Goal: Find specific page/section: Find specific page/section

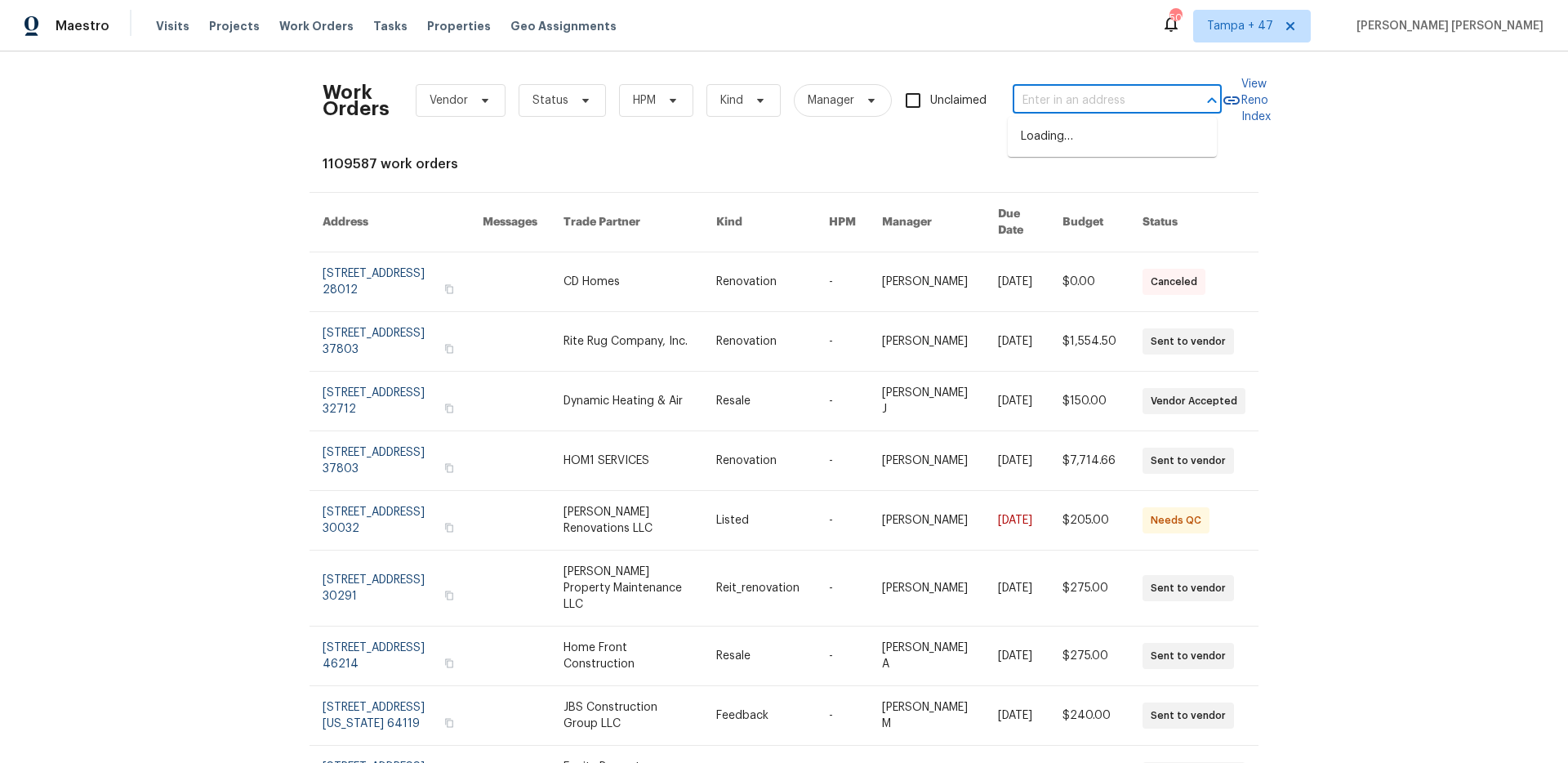
click at [1098, 102] on input "text" at bounding box center [1093, 101] width 163 height 25
paste input "1590 Bay Meadows Dr, Florissant, MO 63033"
type input "1590 Bay Meadows Dr, Florissant, MO 63033"
click at [1090, 137] on li "1590 Bay Meadows Dr, Florissant, MO 63033" at bounding box center [1112, 144] width 209 height 44
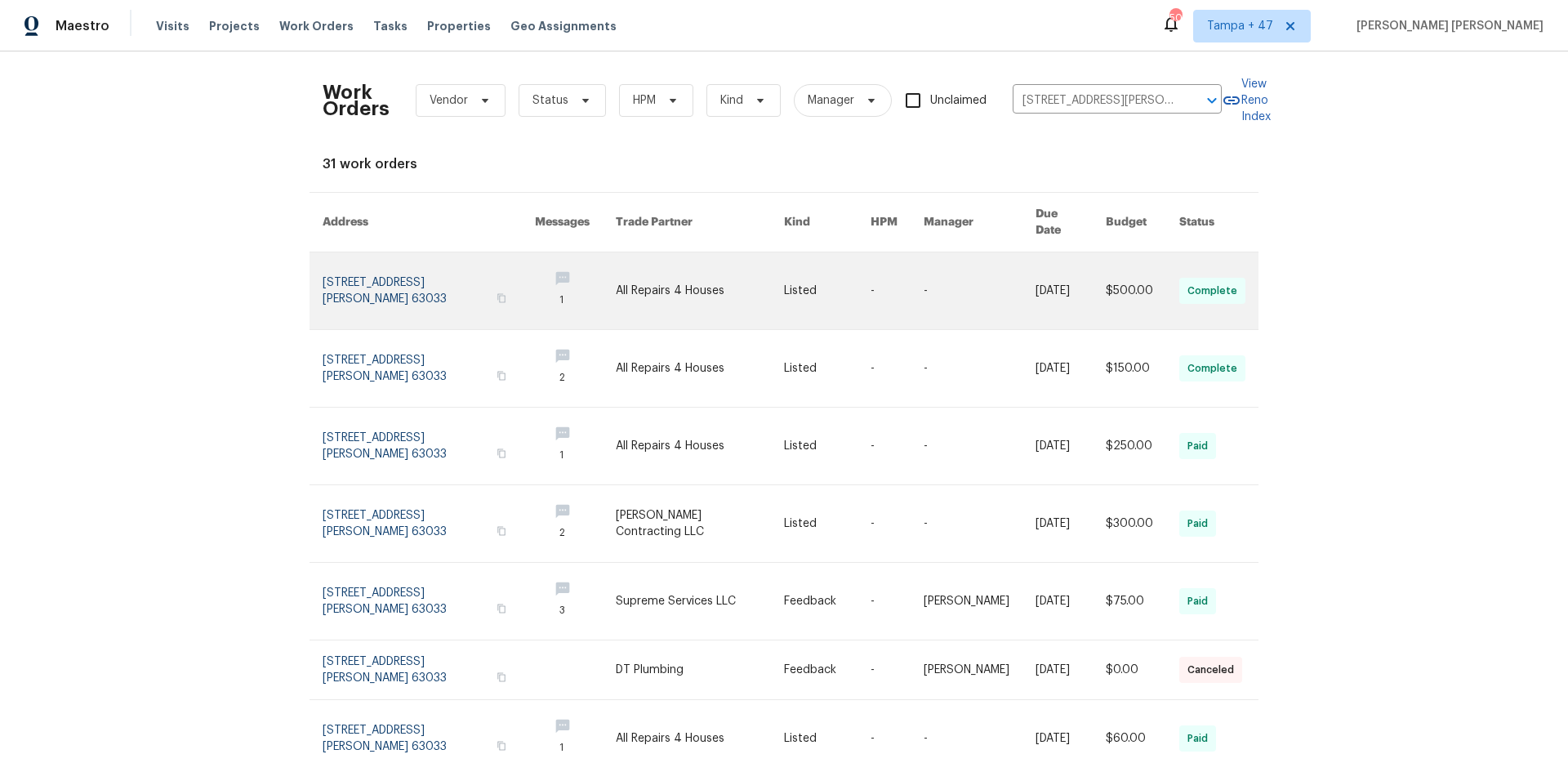
click at [1035, 267] on link at bounding box center [1070, 291] width 70 height 77
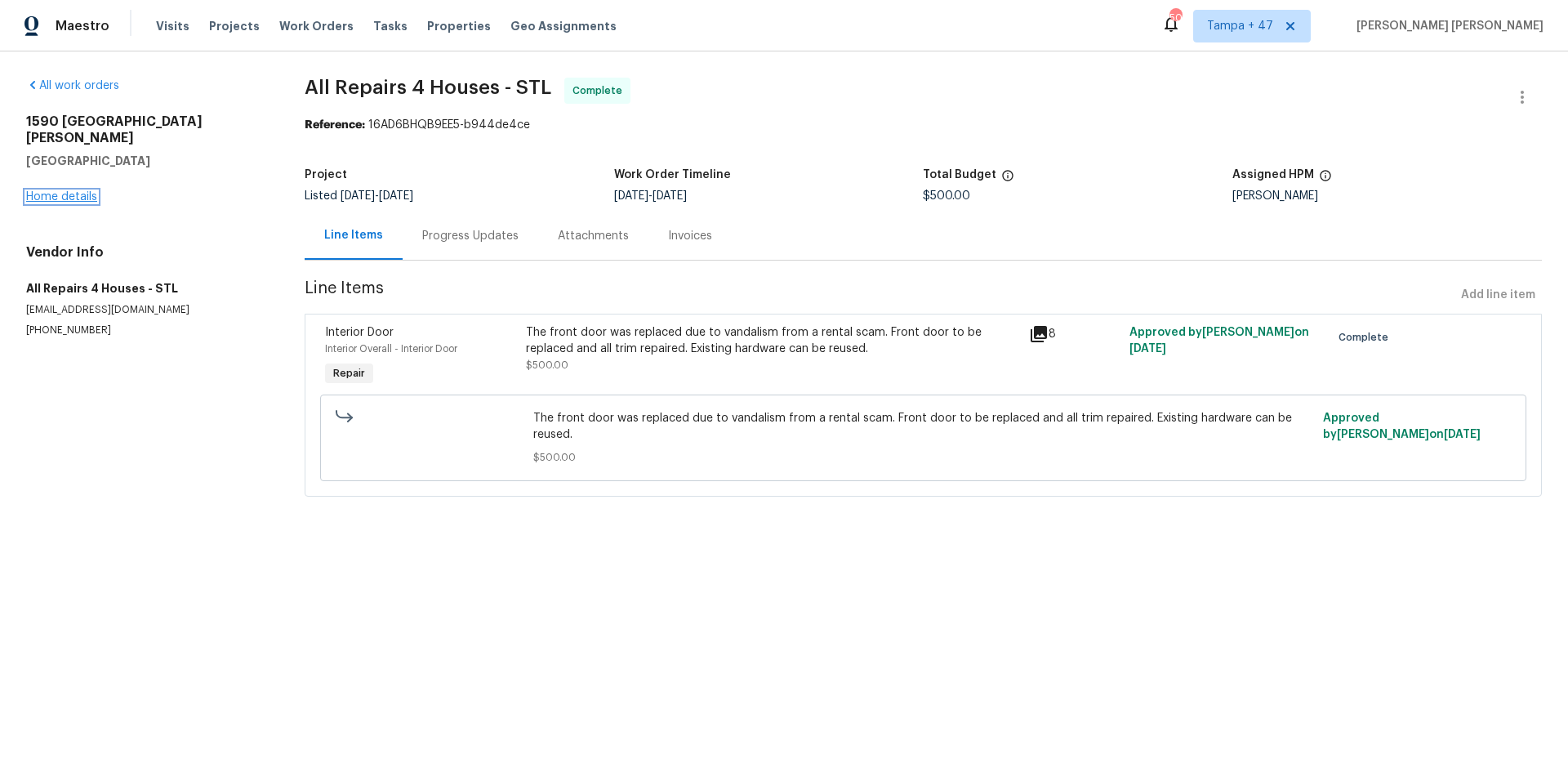
click at [78, 191] on link "Home details" at bounding box center [61, 196] width 71 height 12
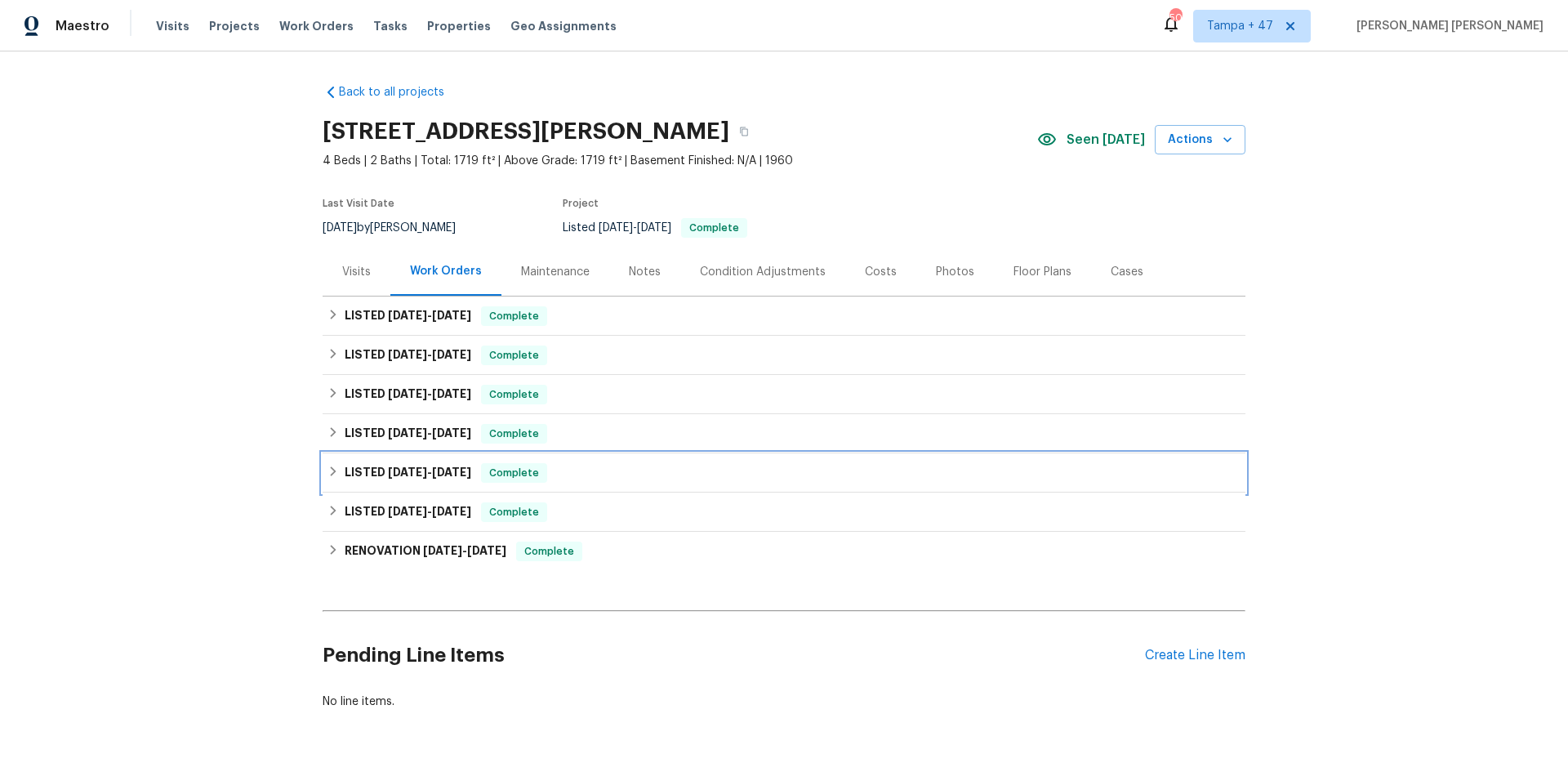
click at [484, 476] on span "Complete" at bounding box center [514, 472] width 63 height 16
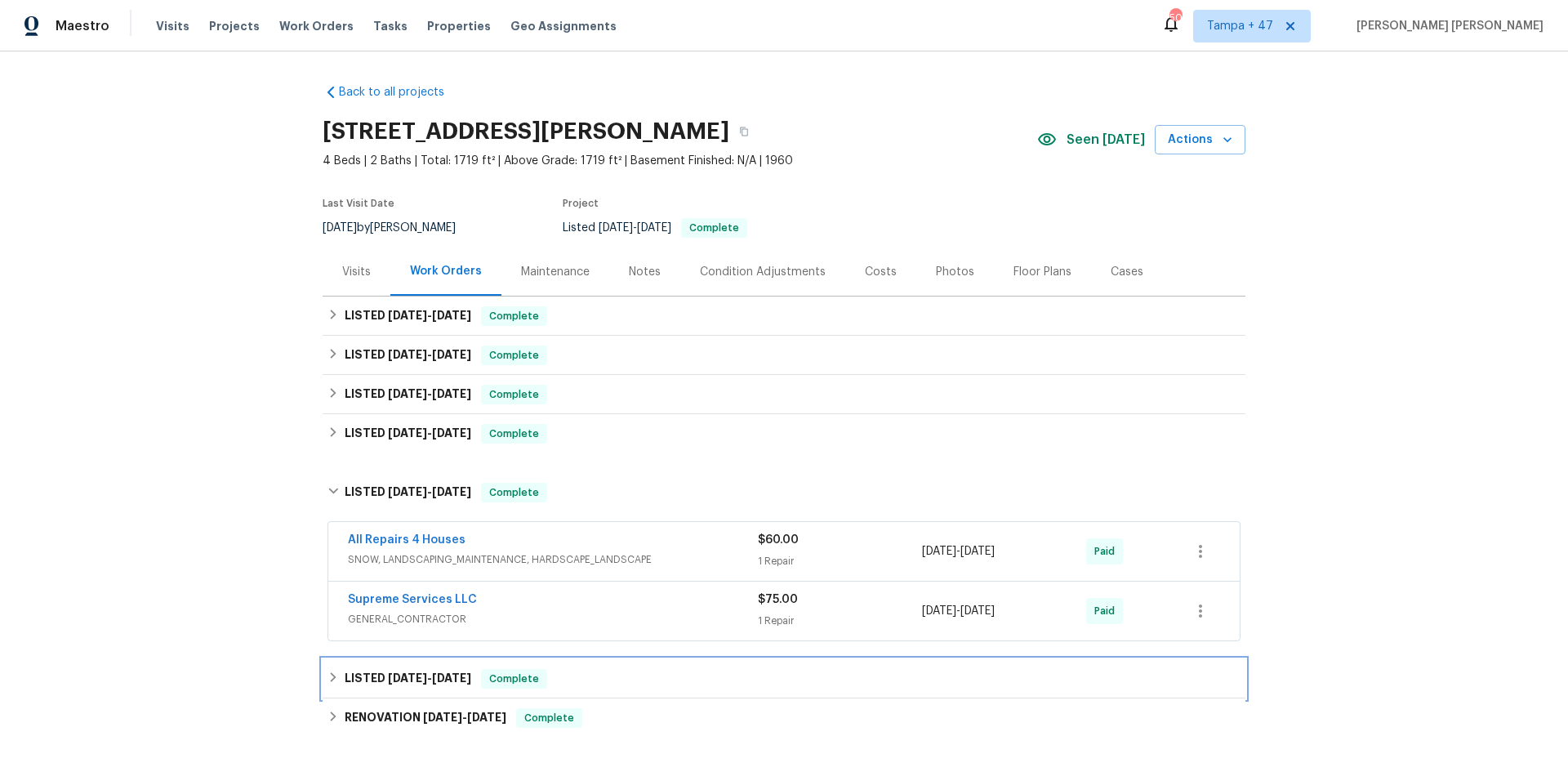
click at [482, 664] on div "LISTED 5/17/25 - 5/19/25 Complete" at bounding box center [784, 679] width 923 height 39
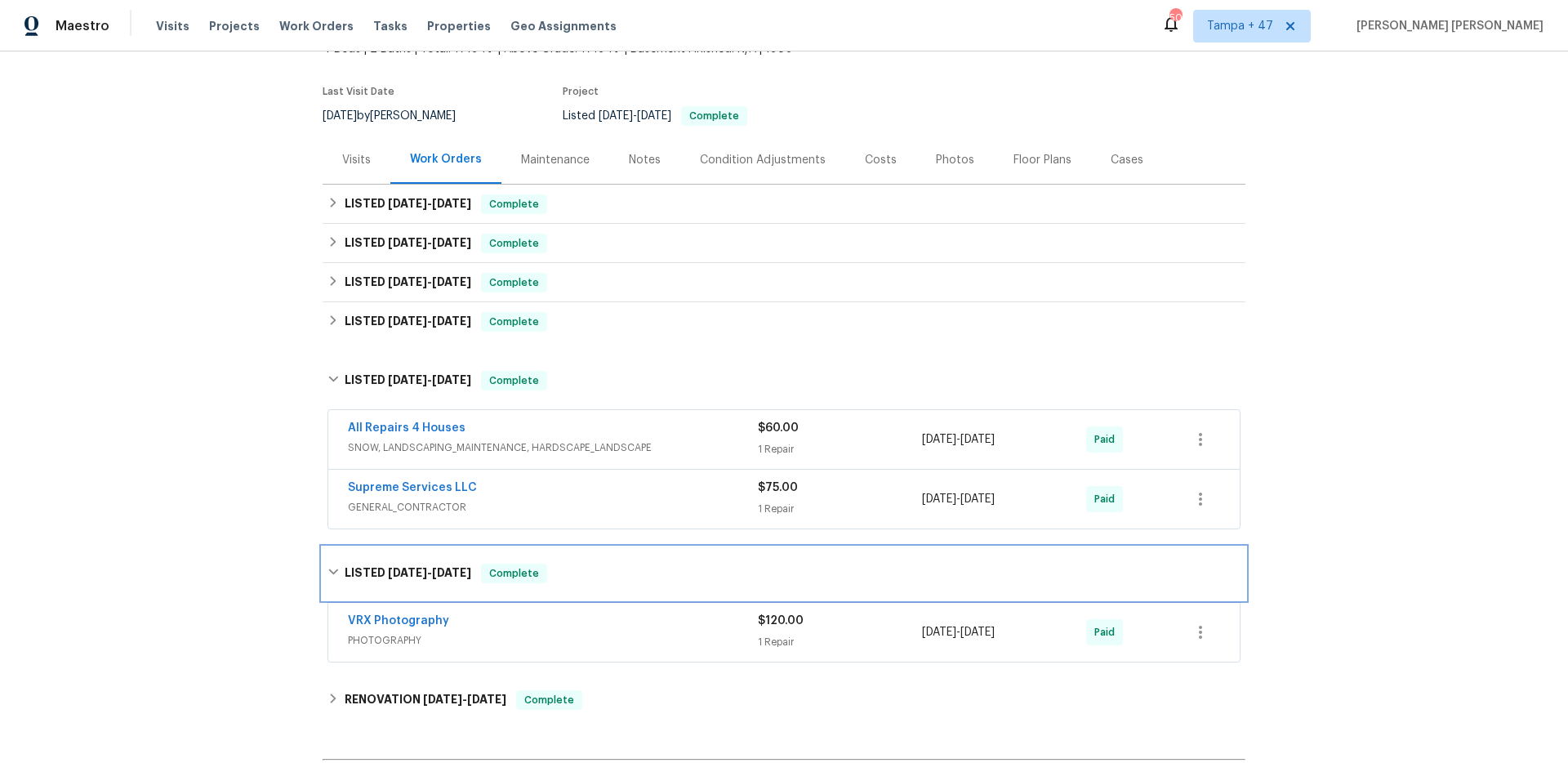
scroll to position [116, 0]
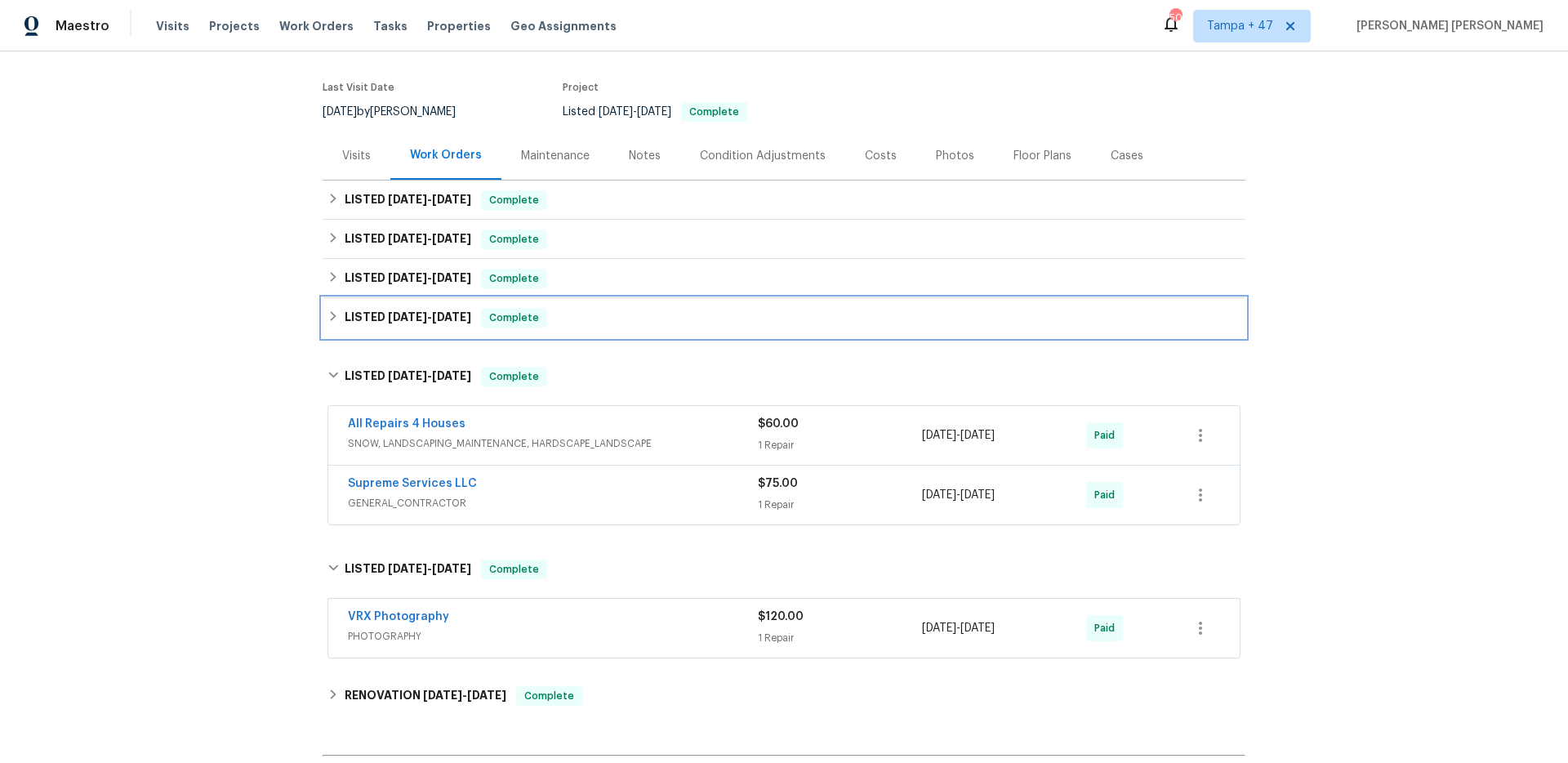
click at [491, 327] on div "LISTED 8/20/25 - 8/22/25 Complete" at bounding box center [784, 317] width 923 height 39
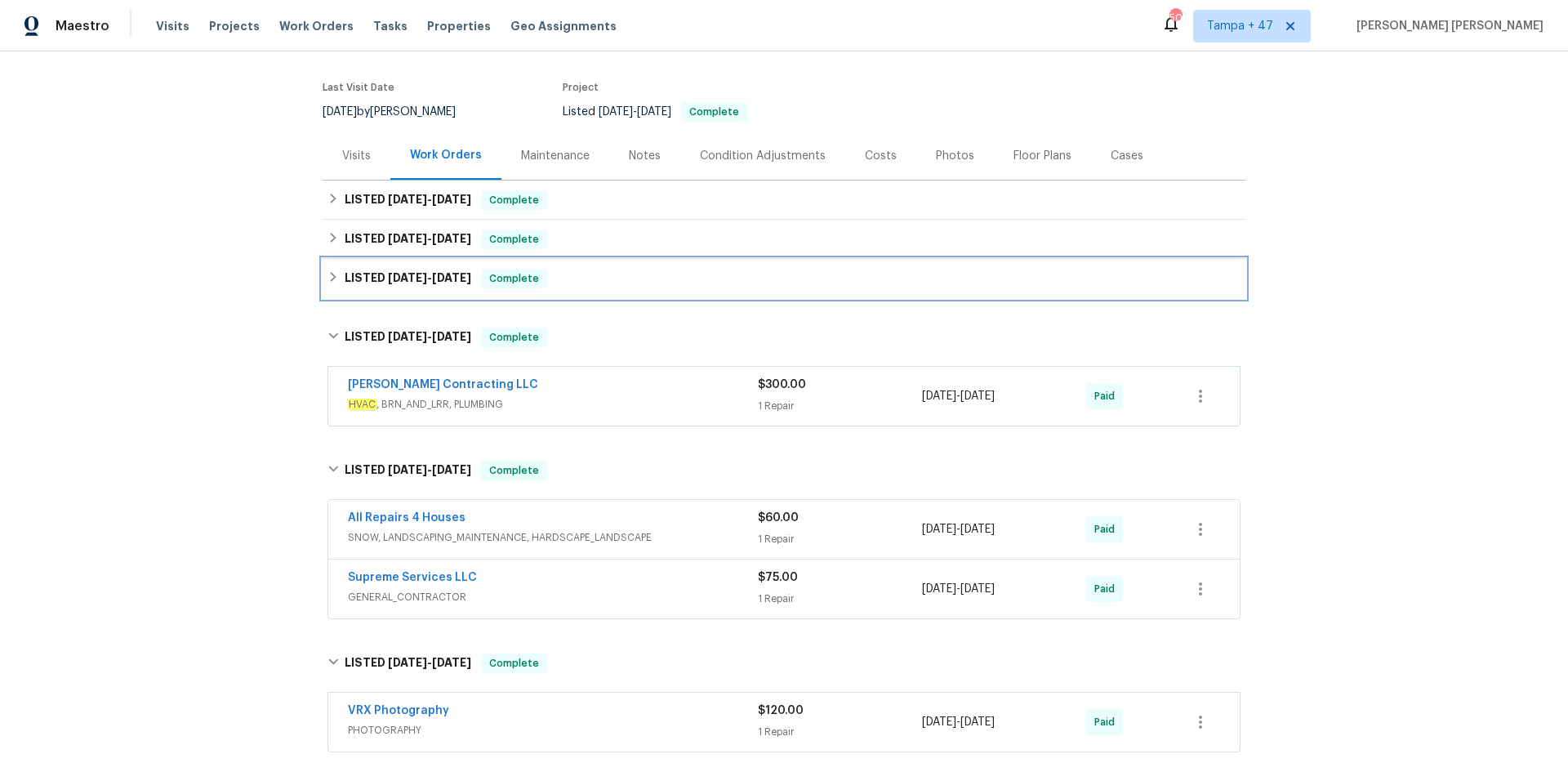
click at [502, 282] on span "Complete" at bounding box center [514, 278] width 63 height 16
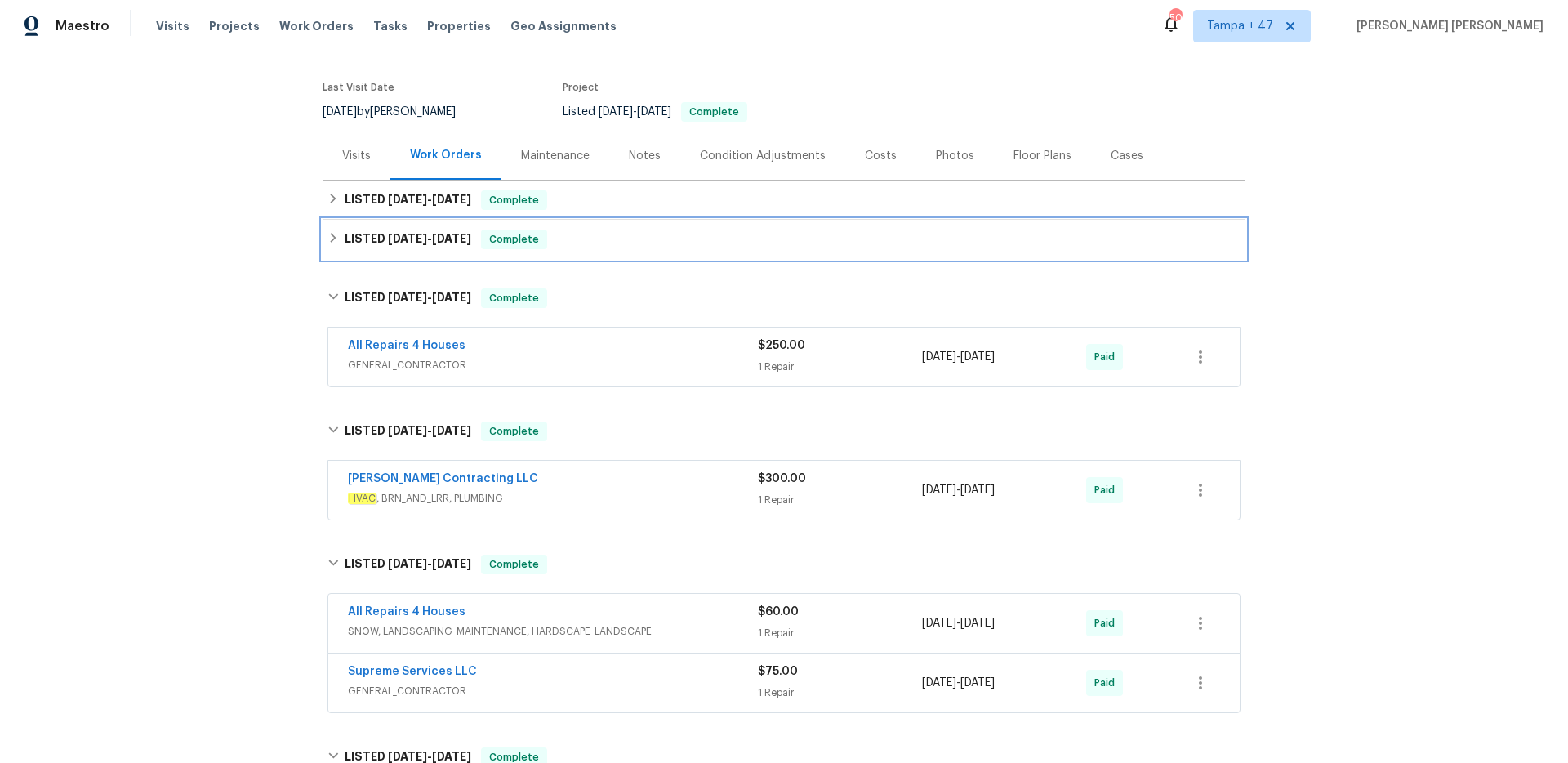
drag, startPoint x: 511, startPoint y: 240, endPoint x: 520, endPoint y: 214, distance: 27.5
click at [511, 239] on span "Complete" at bounding box center [514, 239] width 63 height 16
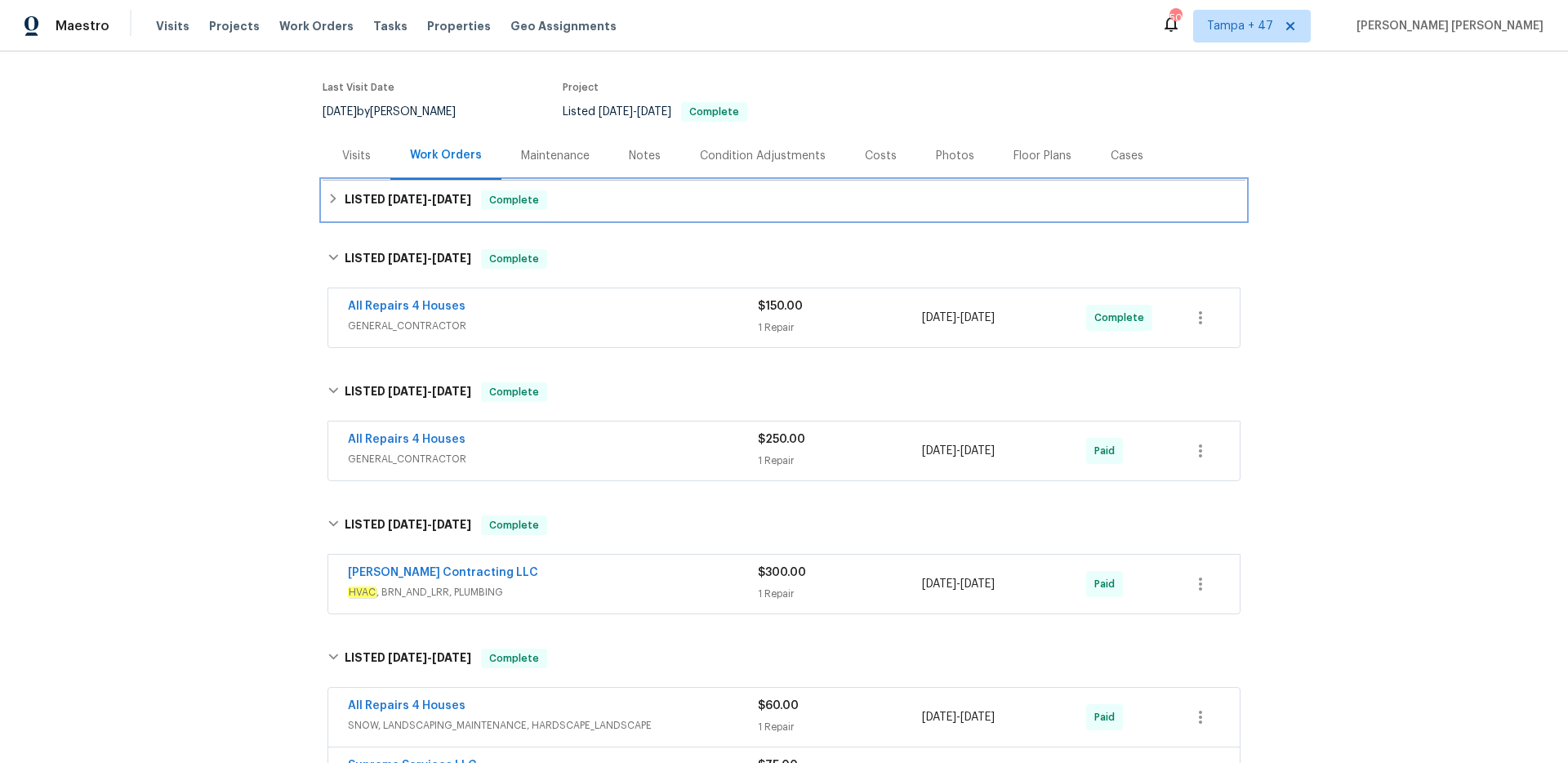
click at [526, 202] on span "Complete" at bounding box center [514, 200] width 63 height 16
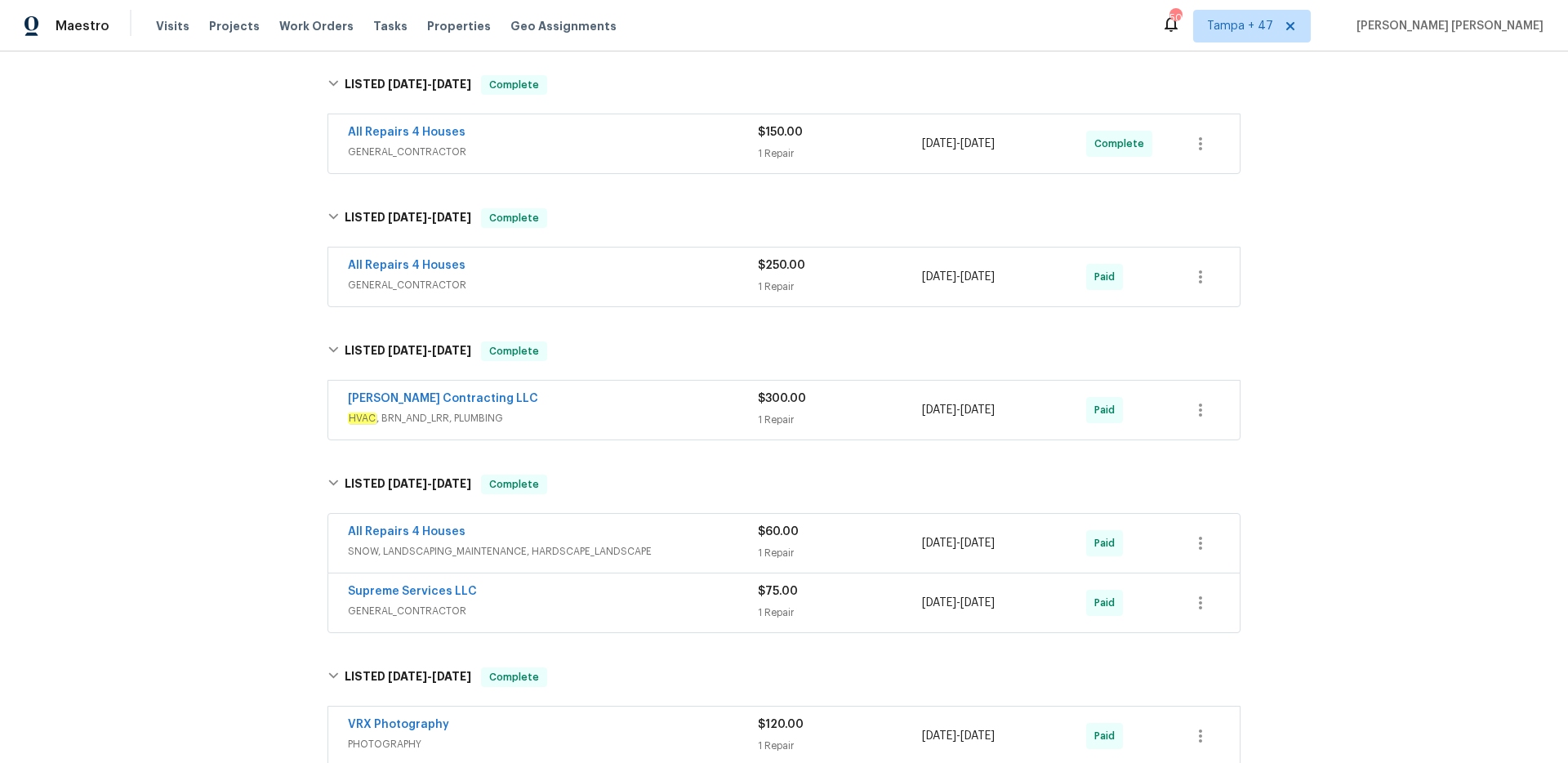
scroll to position [615, 0]
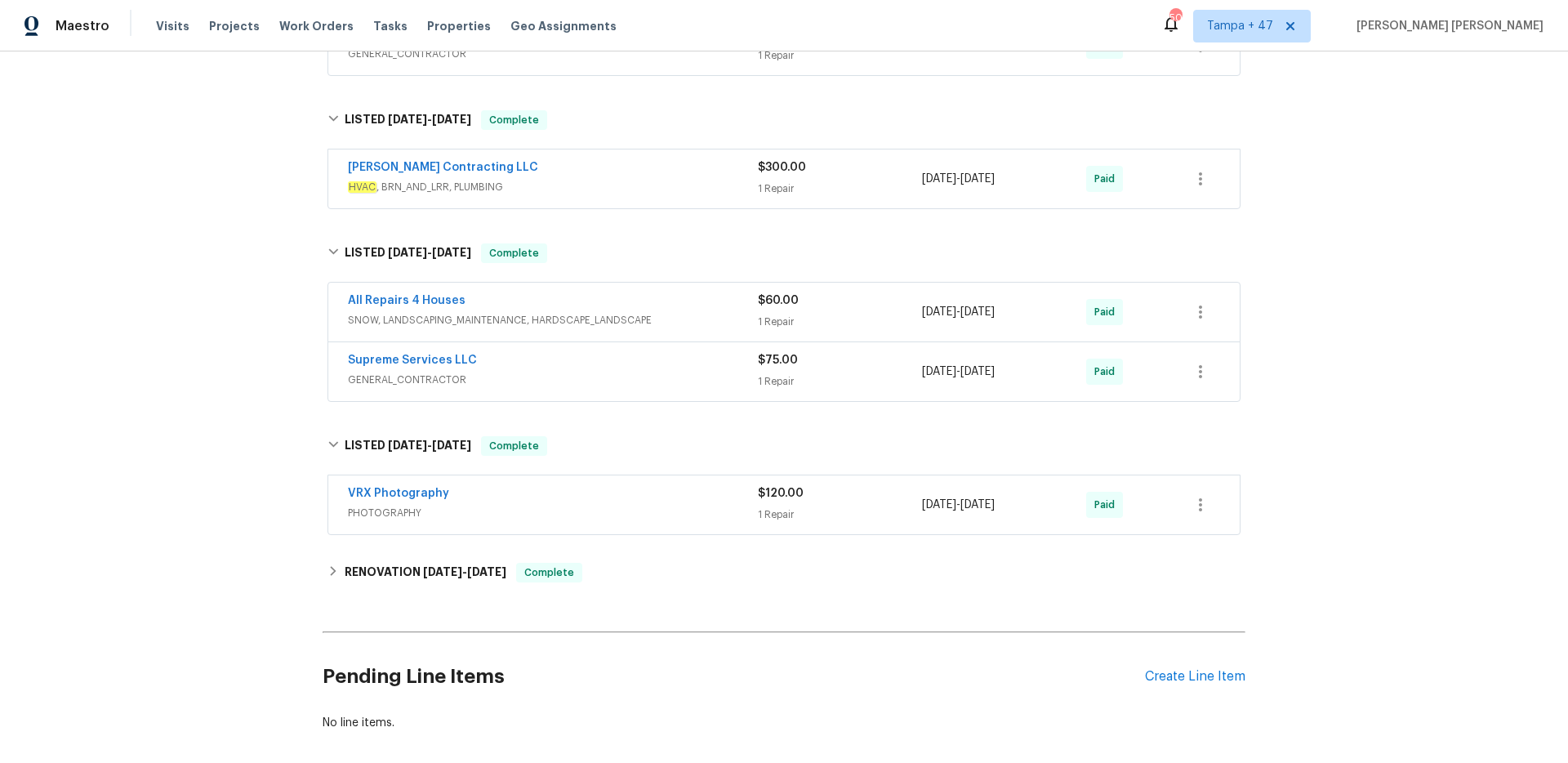
click at [600, 524] on div "VRX Photography PHOTOGRAPHY $120.00 1 Repair 5/17/2025 - 5/19/2025 Paid" at bounding box center [783, 505] width 911 height 59
click at [639, 495] on div "VRX Photography" at bounding box center [552, 495] width 410 height 20
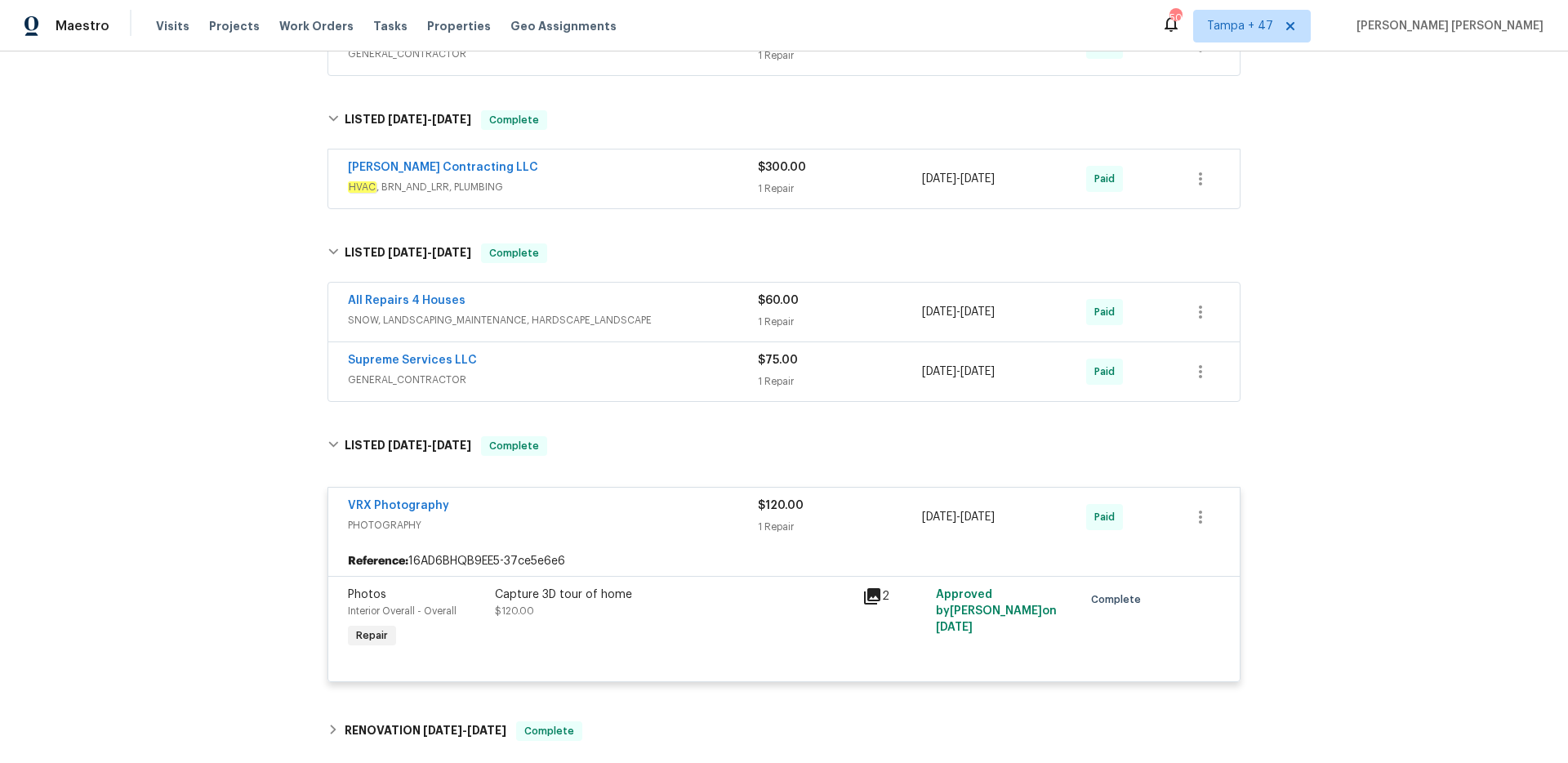
click at [706, 398] on div "Supreme Services LLC GENERAL_CONTRACTOR $75.00 1 Repair 5/30/2025 - 5/30/2025 P…" at bounding box center [783, 372] width 911 height 59
click at [712, 377] on span "GENERAL_CONTRACTOR" at bounding box center [552, 380] width 410 height 16
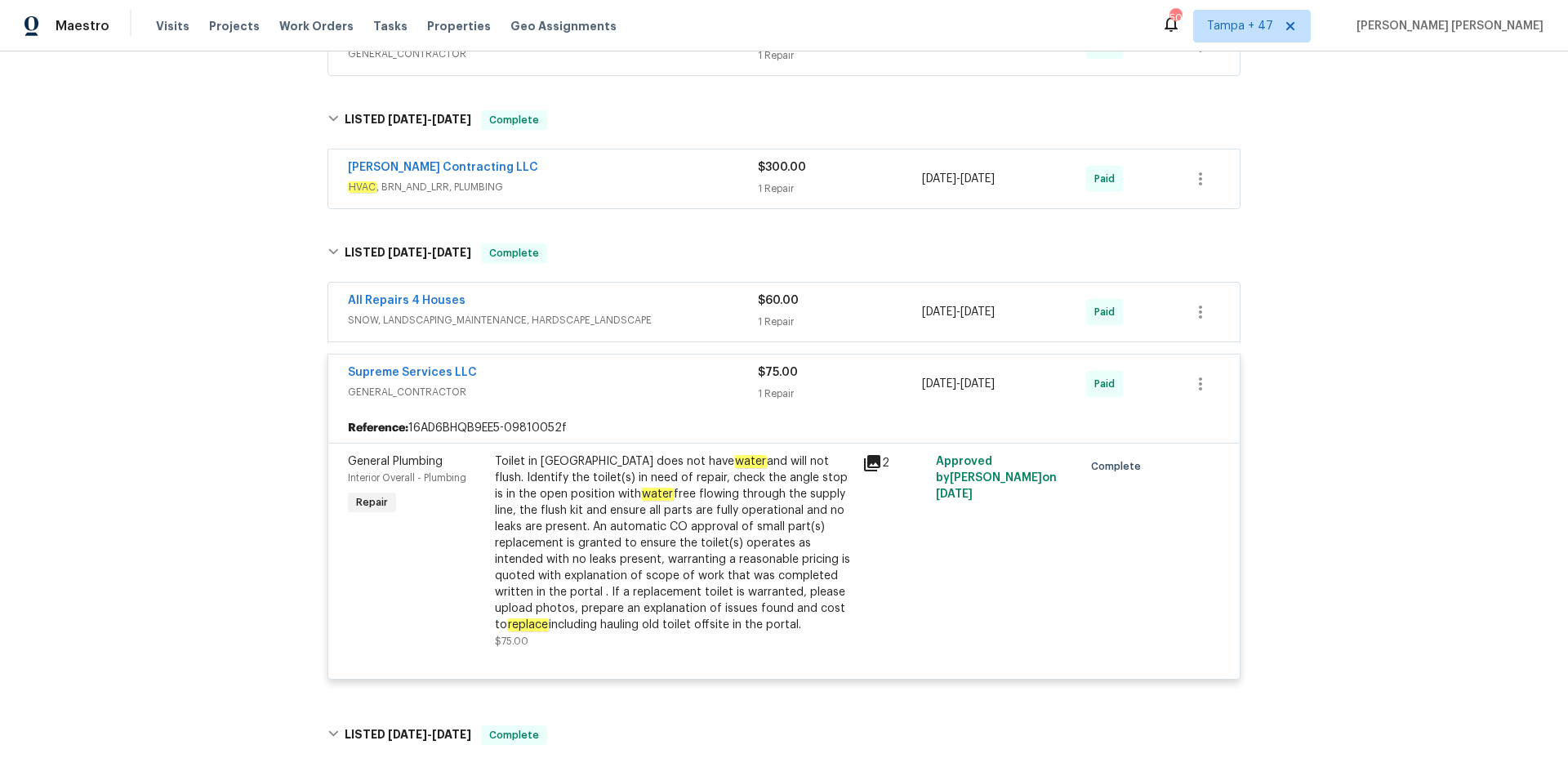
click at [698, 299] on div "All Repairs 4 Houses" at bounding box center [552, 302] width 410 height 20
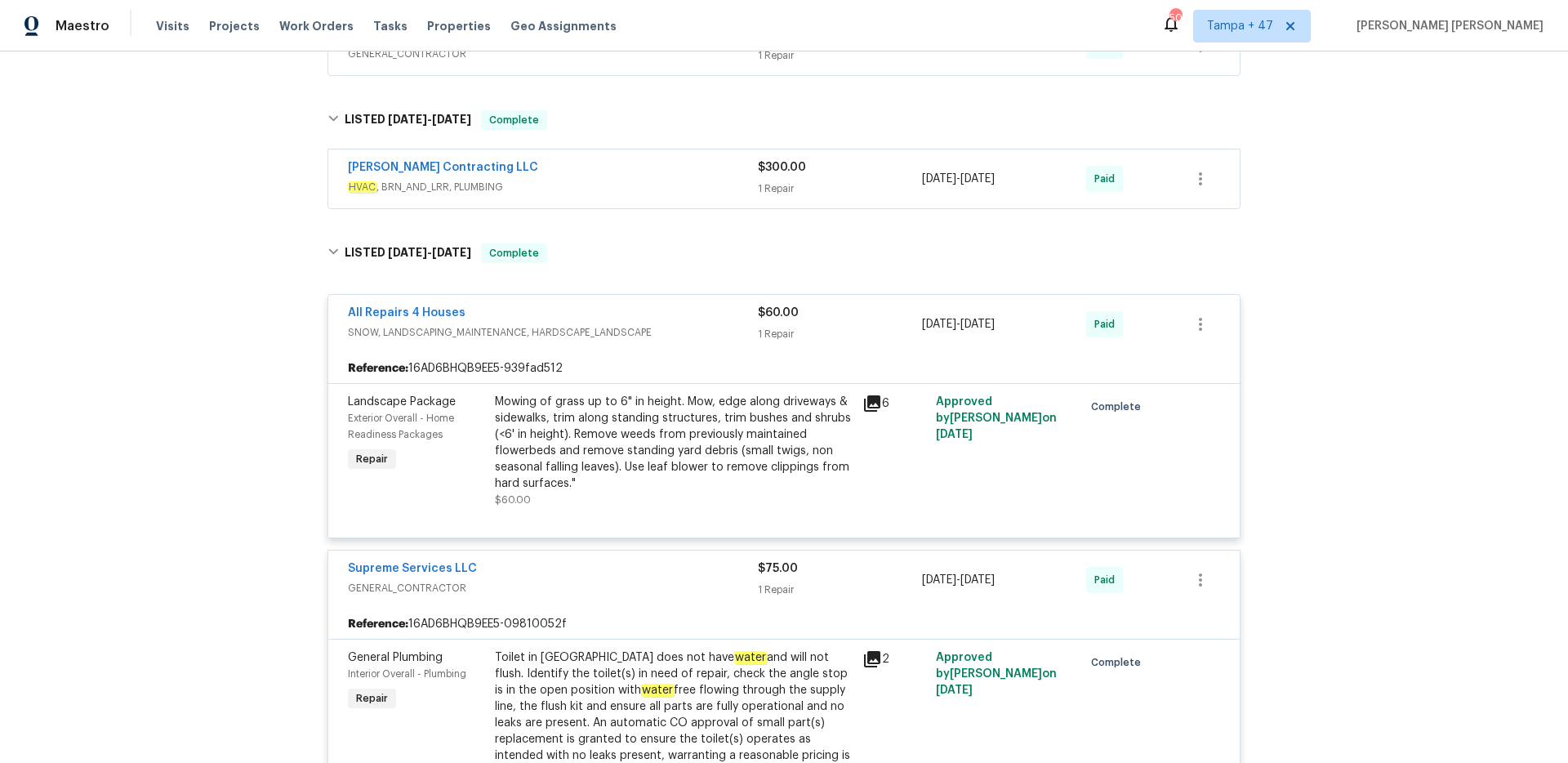
click at [695, 181] on span "HVAC , BRN_AND_LRR, PLUMBING" at bounding box center [552, 187] width 410 height 16
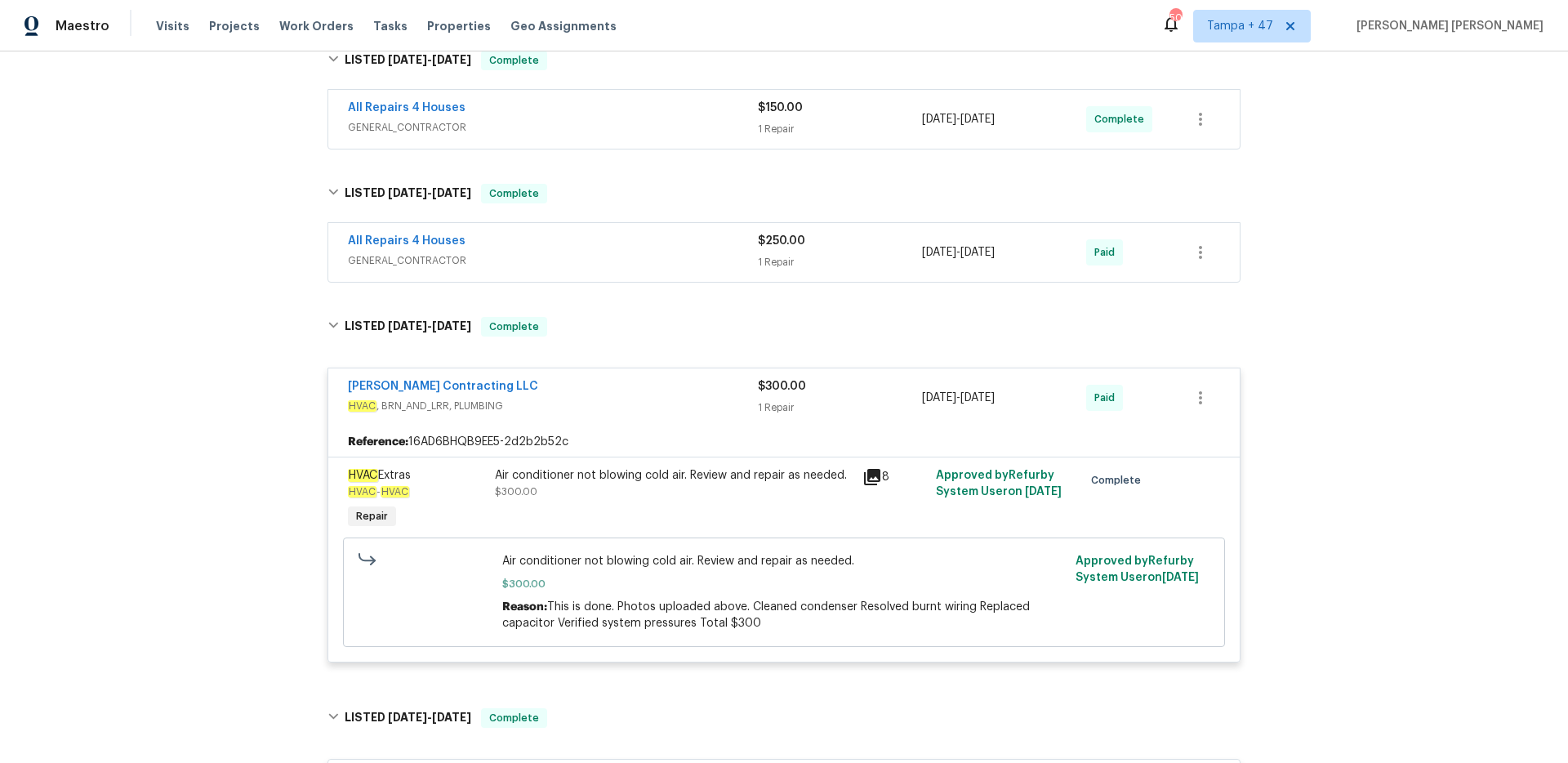
scroll to position [345, 0]
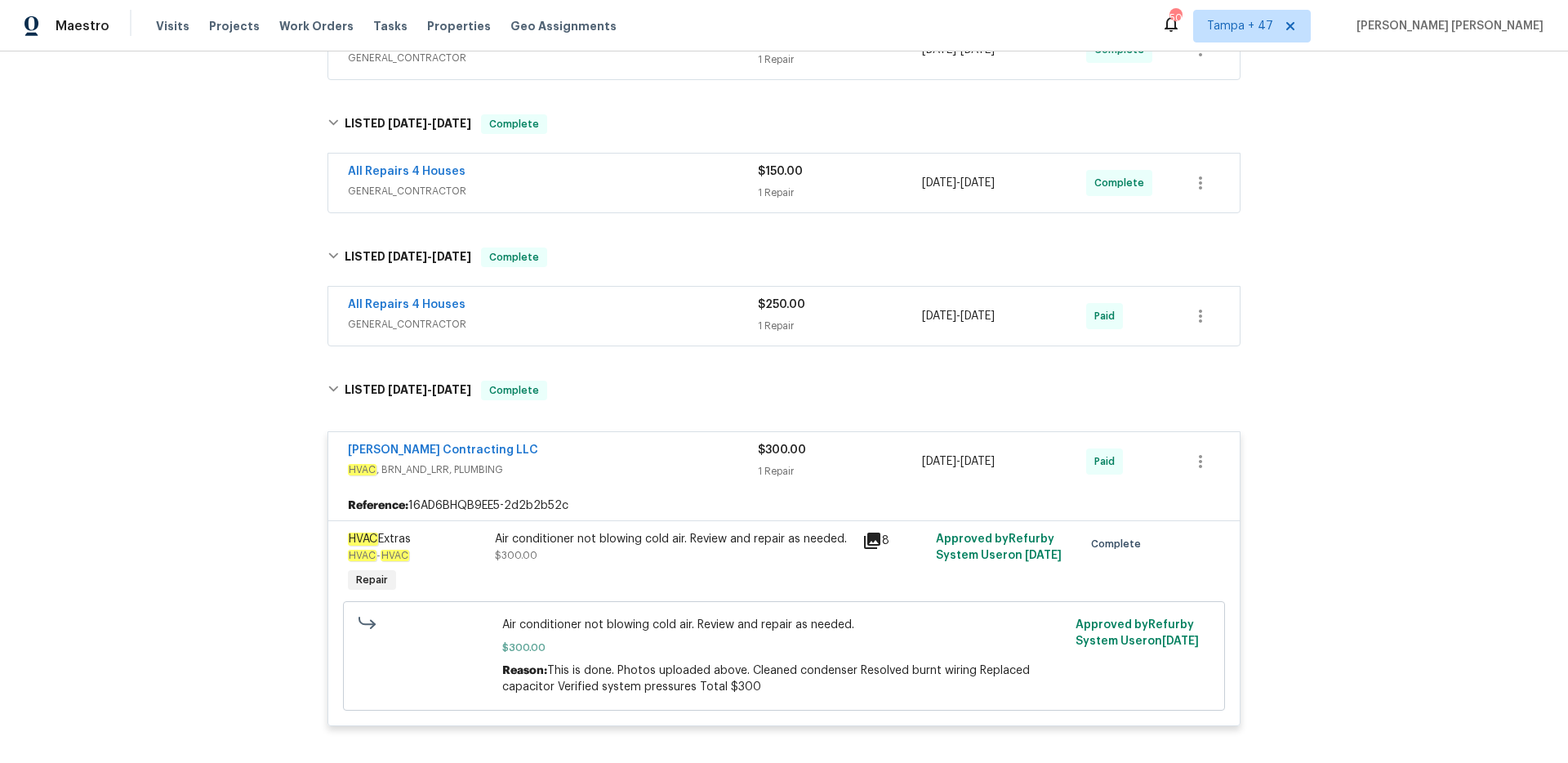
click at [683, 293] on div "All Repairs 4 Houses GENERAL_CONTRACTOR $250.00 1 Repair 8/28/2025 - 8/29/2025 …" at bounding box center [783, 316] width 911 height 59
click at [687, 306] on div "All Repairs 4 Houses" at bounding box center [552, 307] width 410 height 20
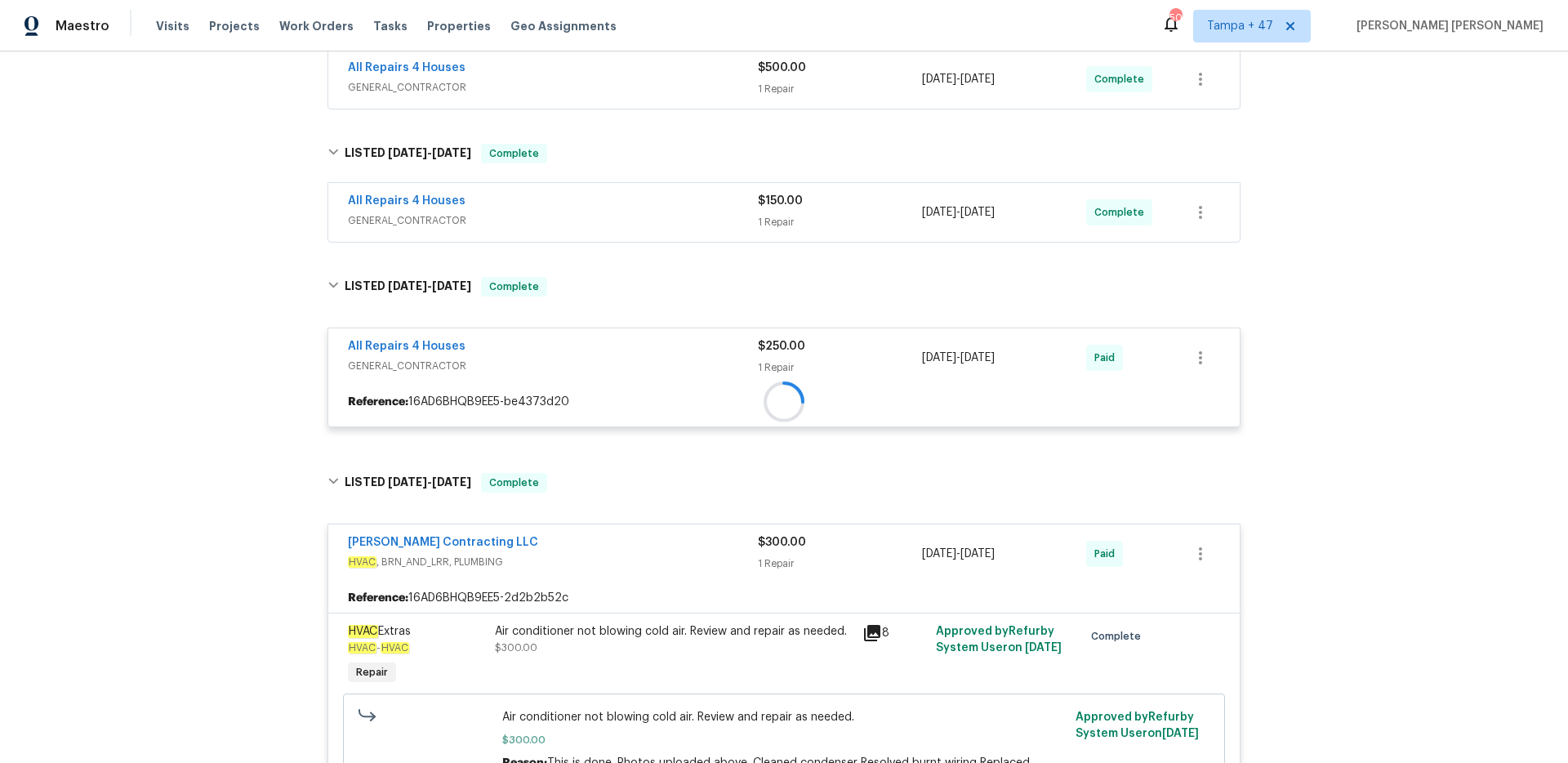
scroll to position [207, 0]
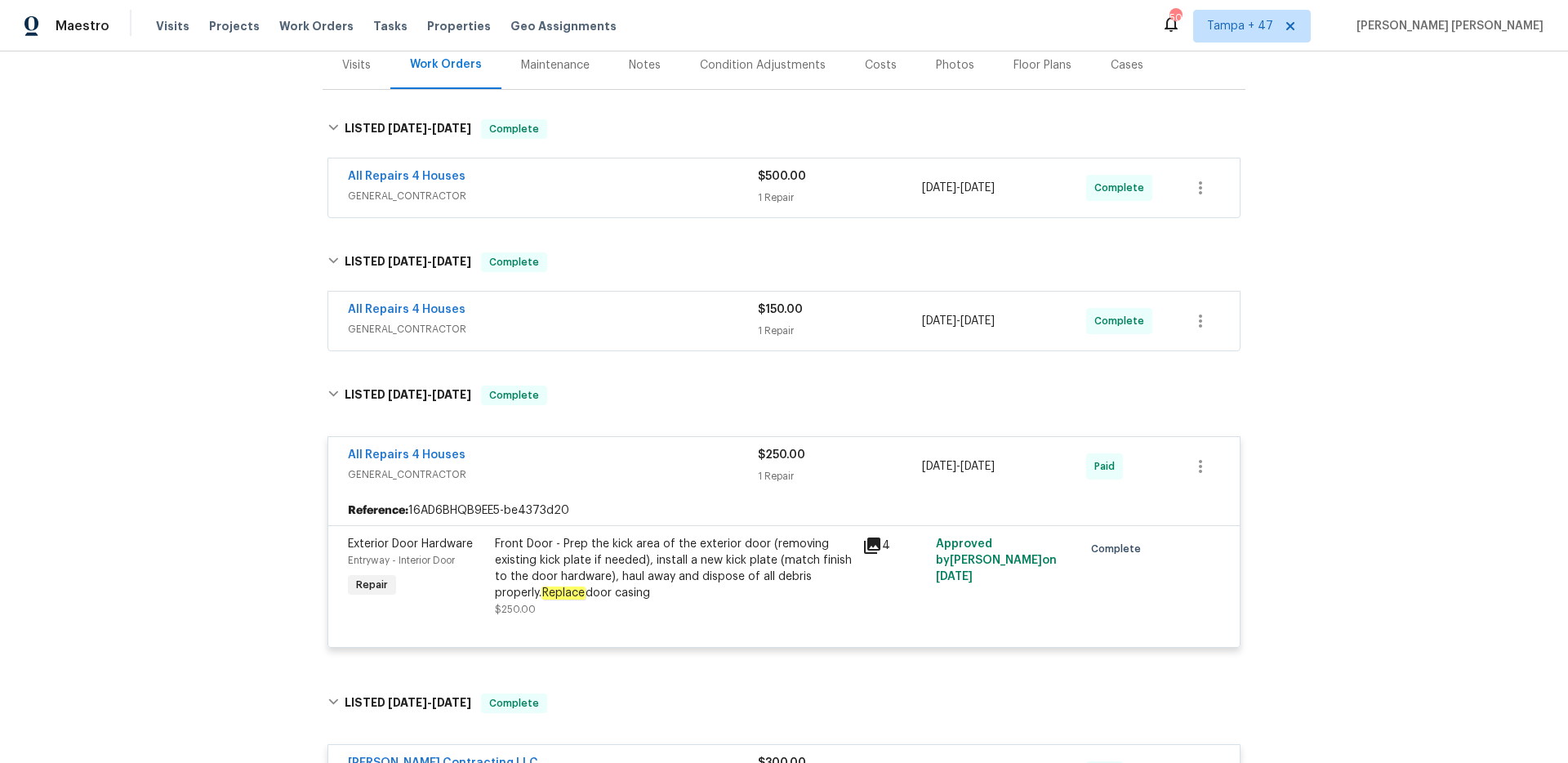
click at [698, 316] on div "All Repairs 4 Houses" at bounding box center [552, 311] width 410 height 20
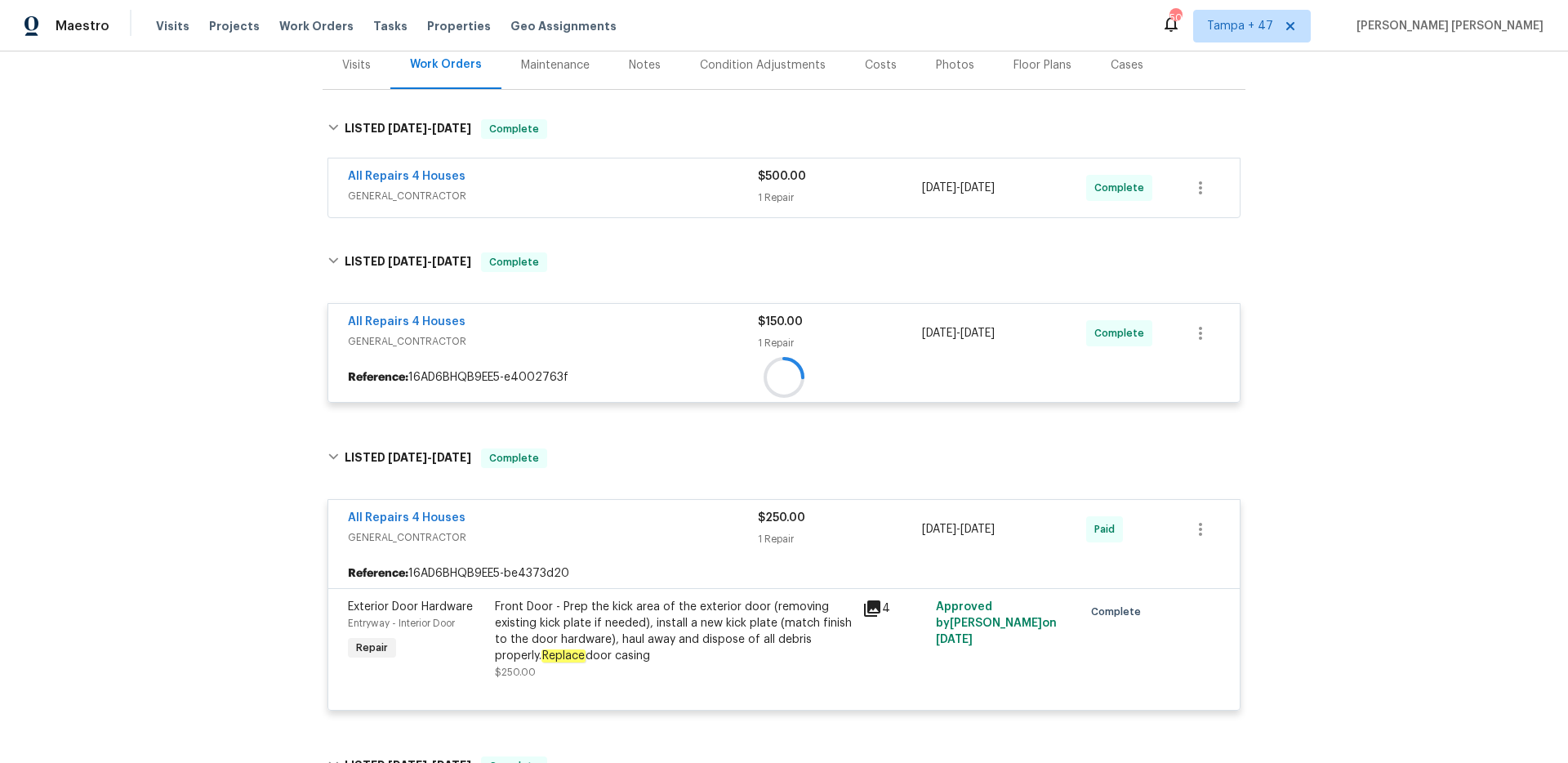
scroll to position [0, 0]
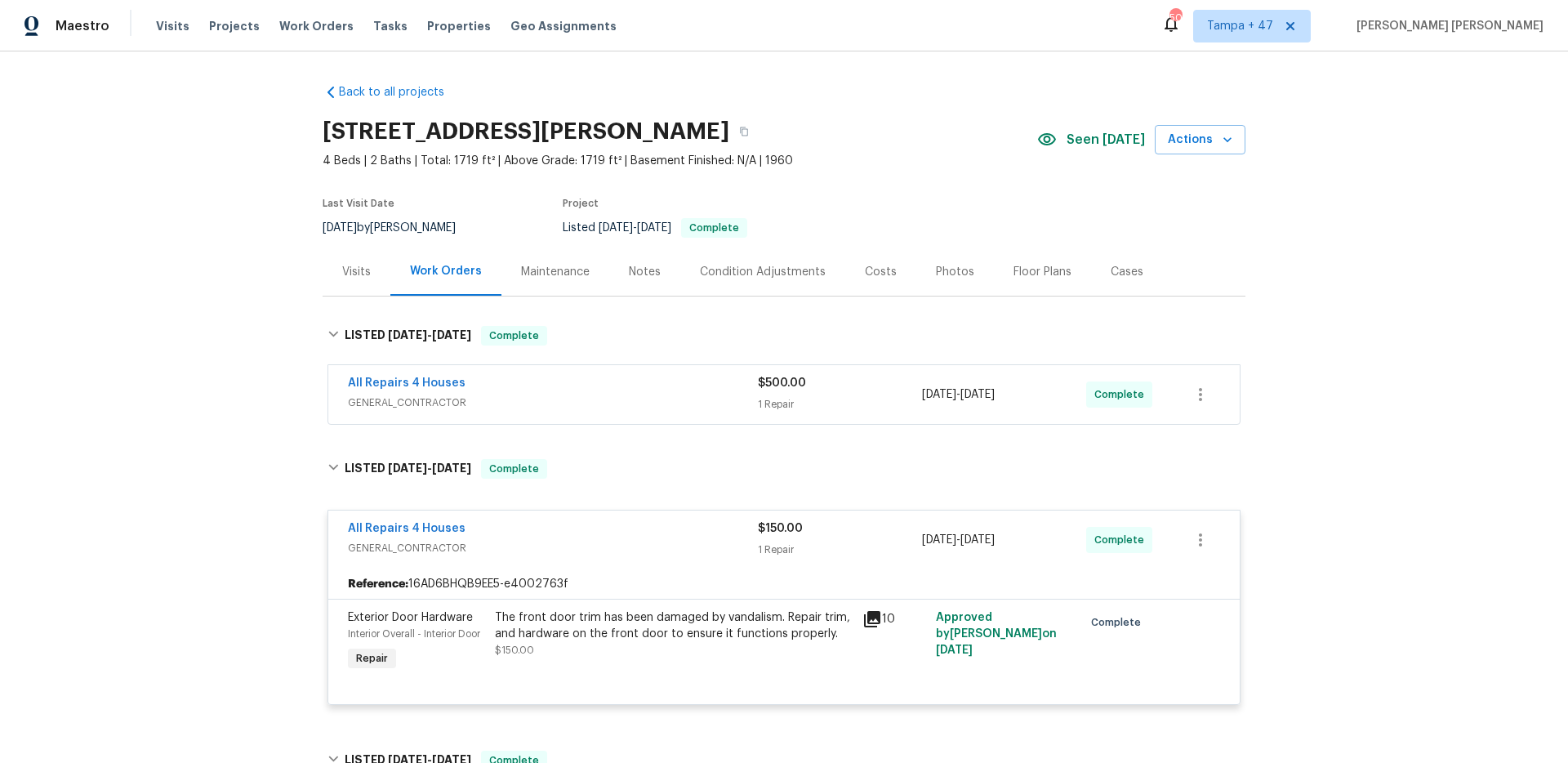
click at [690, 414] on div "All Repairs 4 Houses GENERAL_CONTRACTOR $500.00 1 Repair 9/18/2025 - 9/18/2025 …" at bounding box center [783, 395] width 911 height 59
click at [698, 391] on div "All Repairs 4 Houses" at bounding box center [552, 385] width 410 height 20
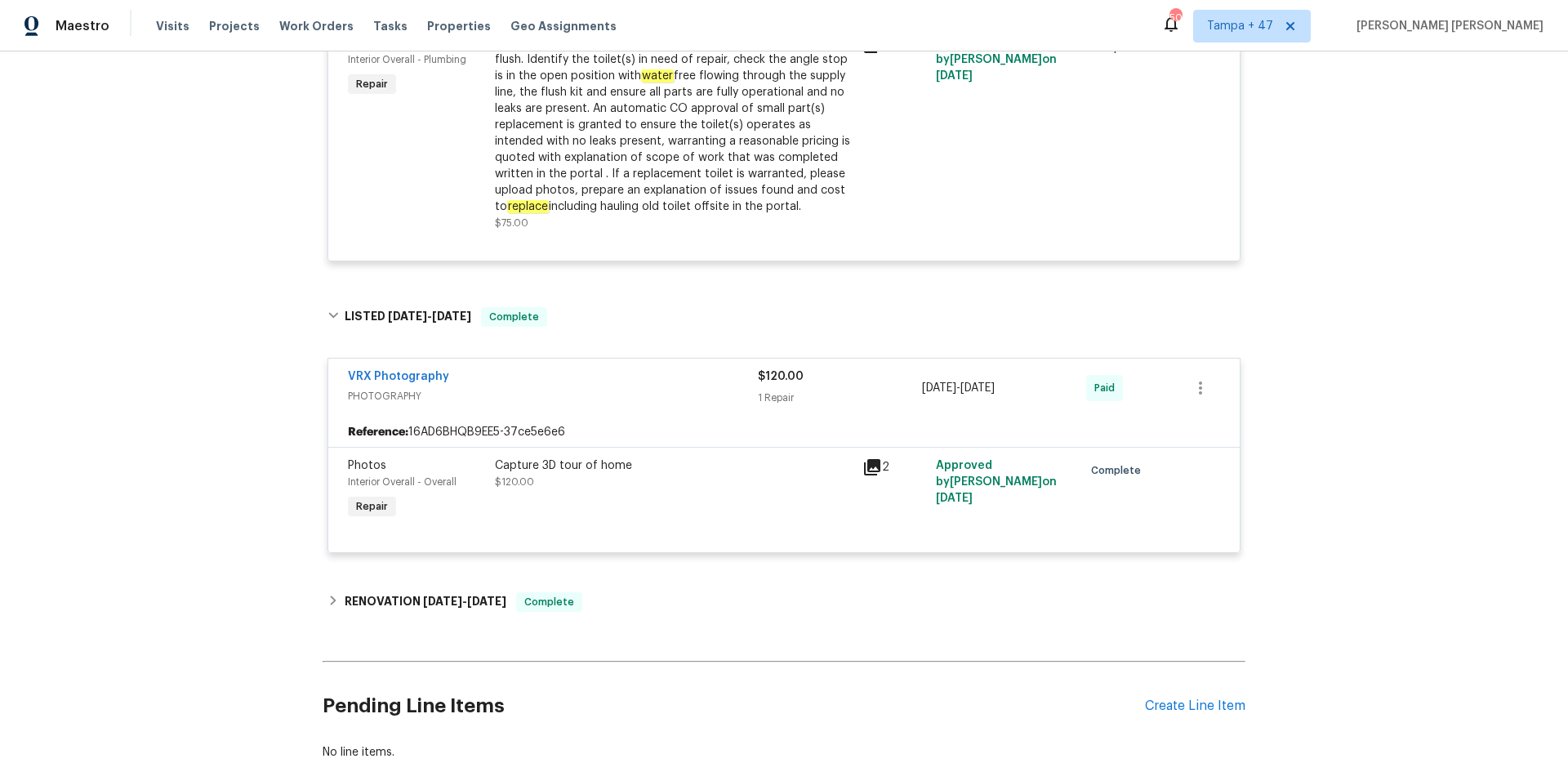
scroll to position [2123, 0]
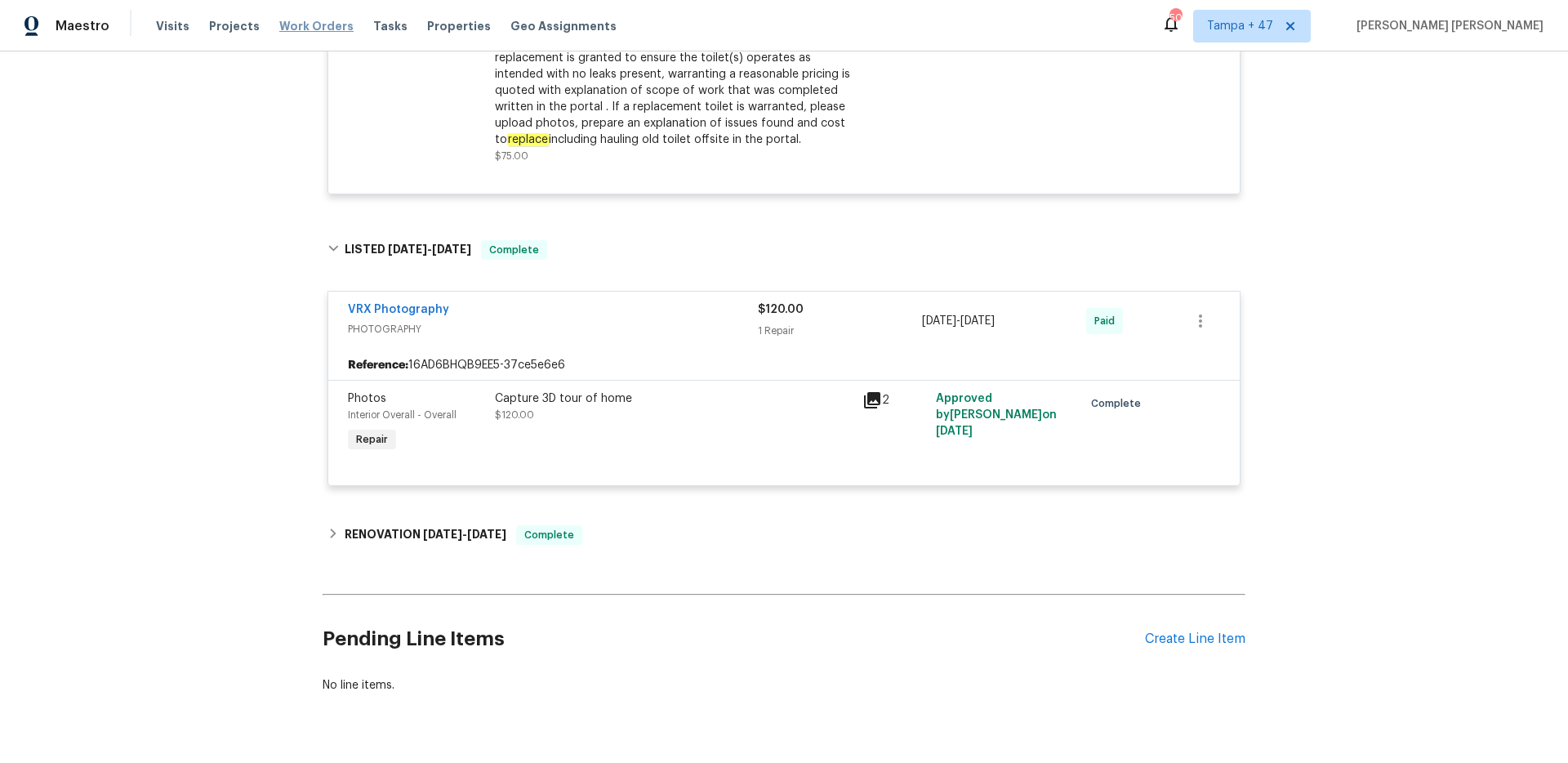
click at [298, 21] on span "Work Orders" at bounding box center [315, 26] width 74 height 16
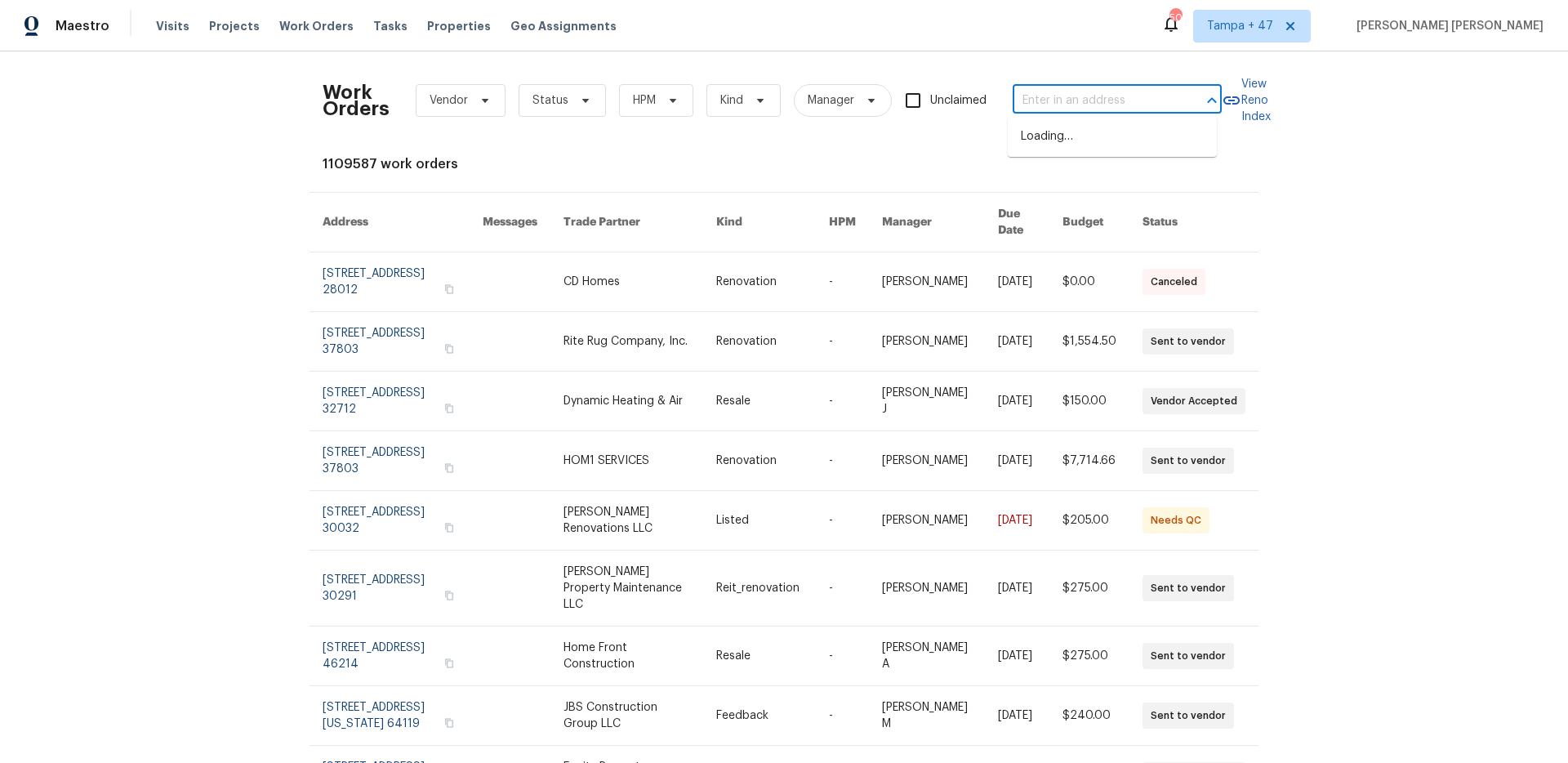
click at [1051, 101] on input "text" at bounding box center [1093, 101] width 163 height 25
paste input "434 Carriage Trl, Montgomery, TX 77316"
type input "434 Carriage Trl, Montgomery, TX 77316"
click at [1056, 137] on li "434 Carriage Trl, Montgomery, TX 77316" at bounding box center [1112, 144] width 209 height 44
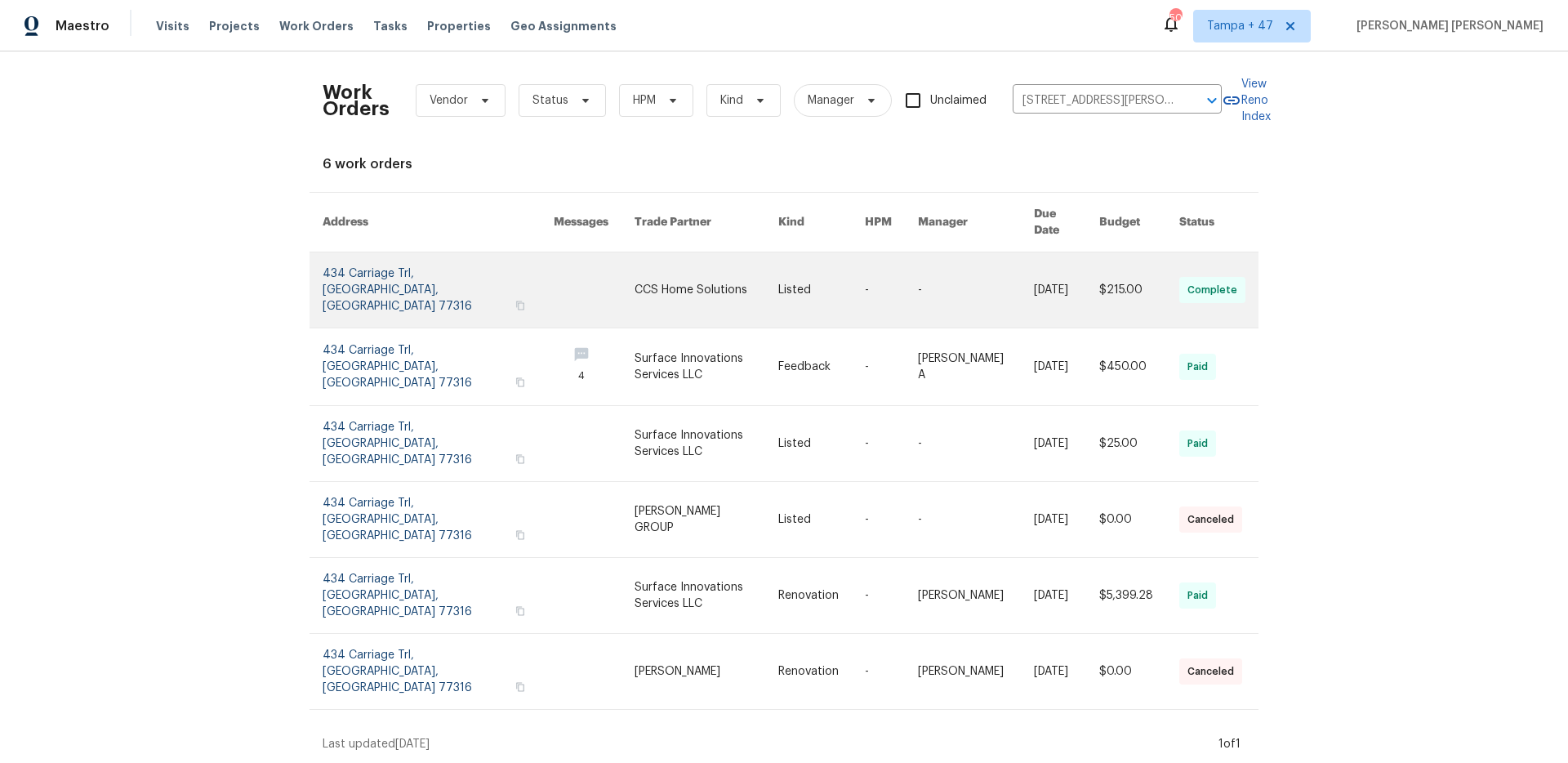
click at [947, 278] on link at bounding box center [975, 290] width 115 height 75
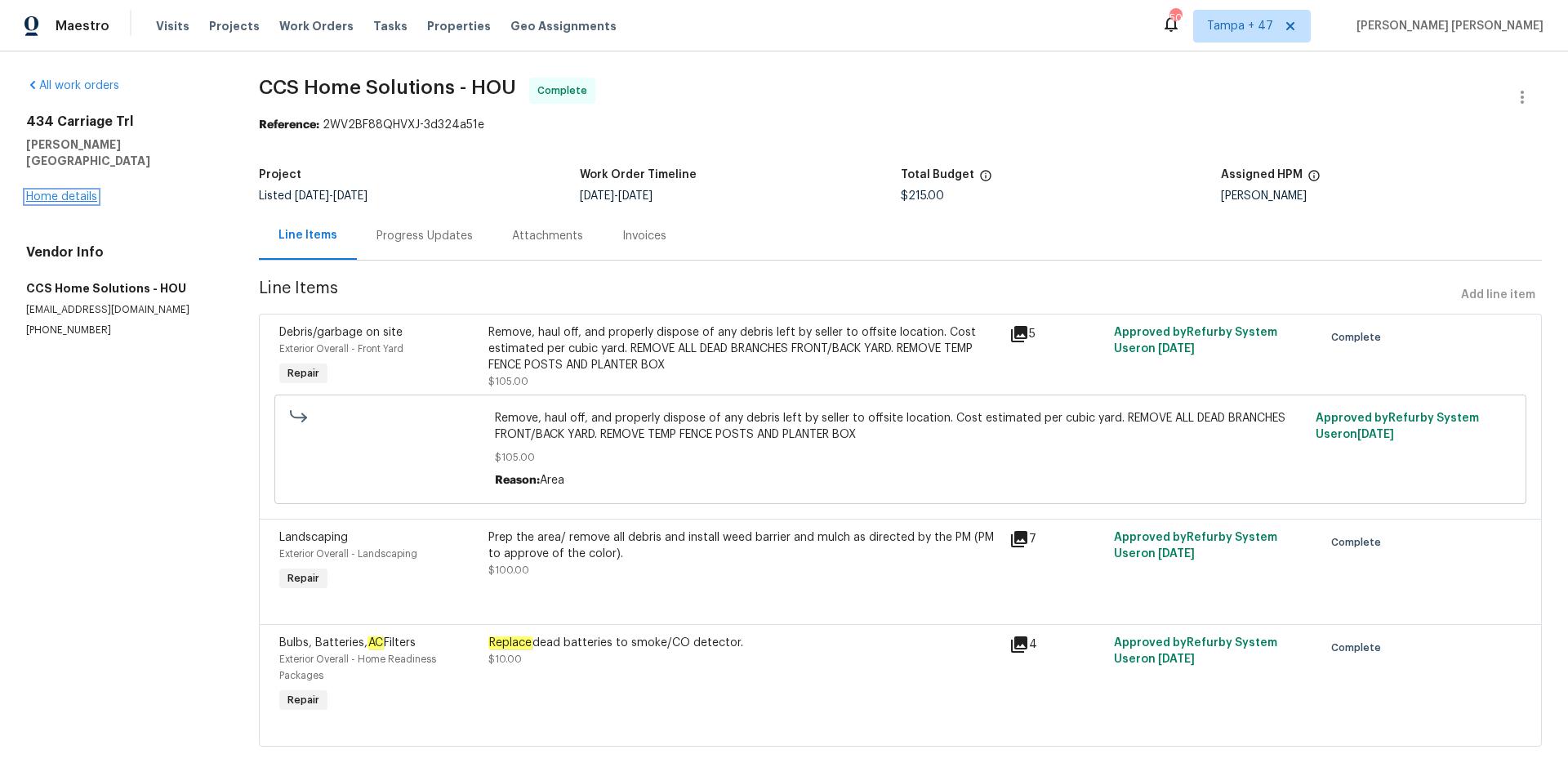
click at [79, 191] on link "Home details" at bounding box center [61, 196] width 71 height 12
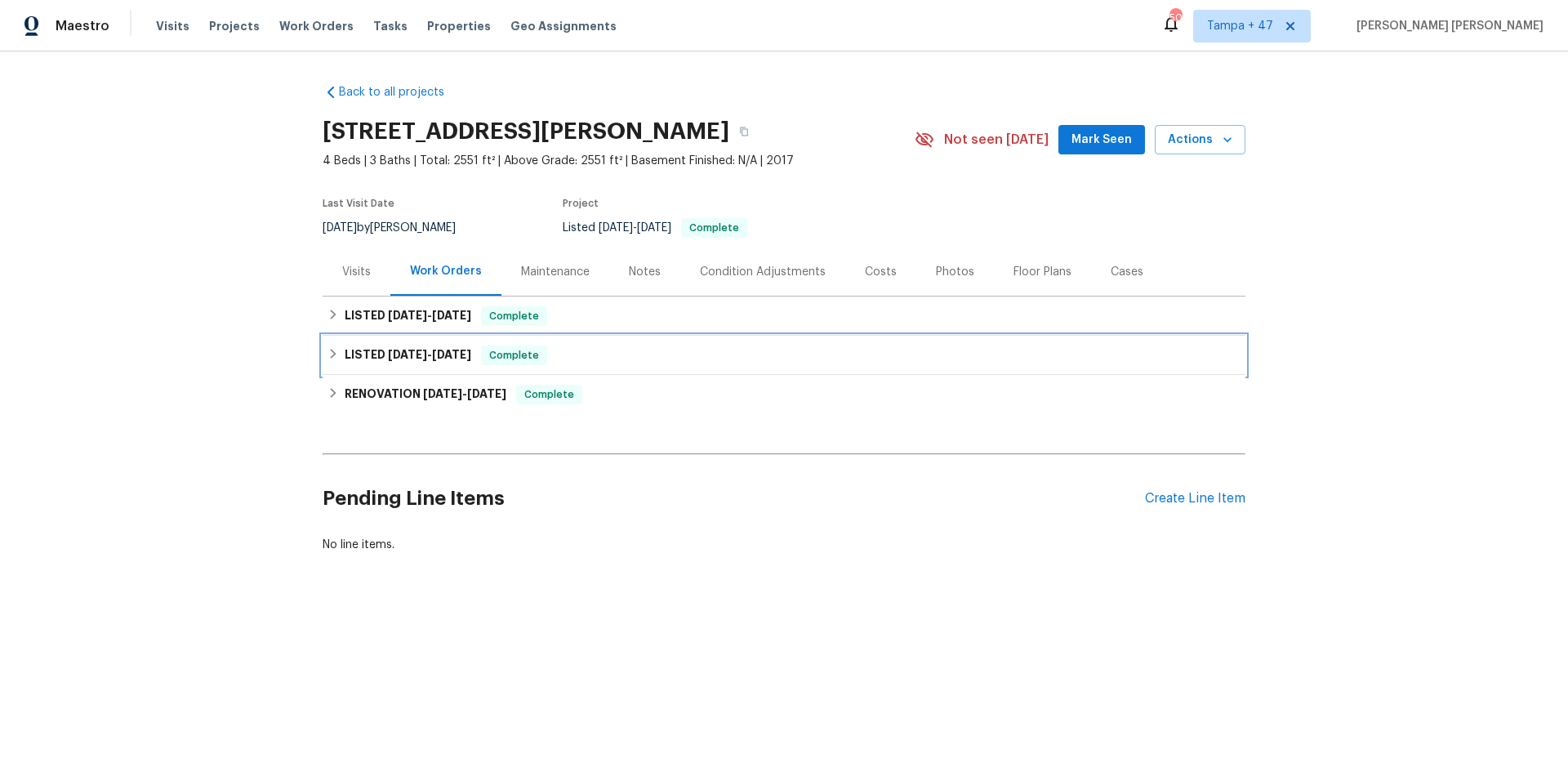
click at [487, 343] on div "LISTED 1/16/25 - 2/7/25 Complete" at bounding box center [784, 356] width 923 height 39
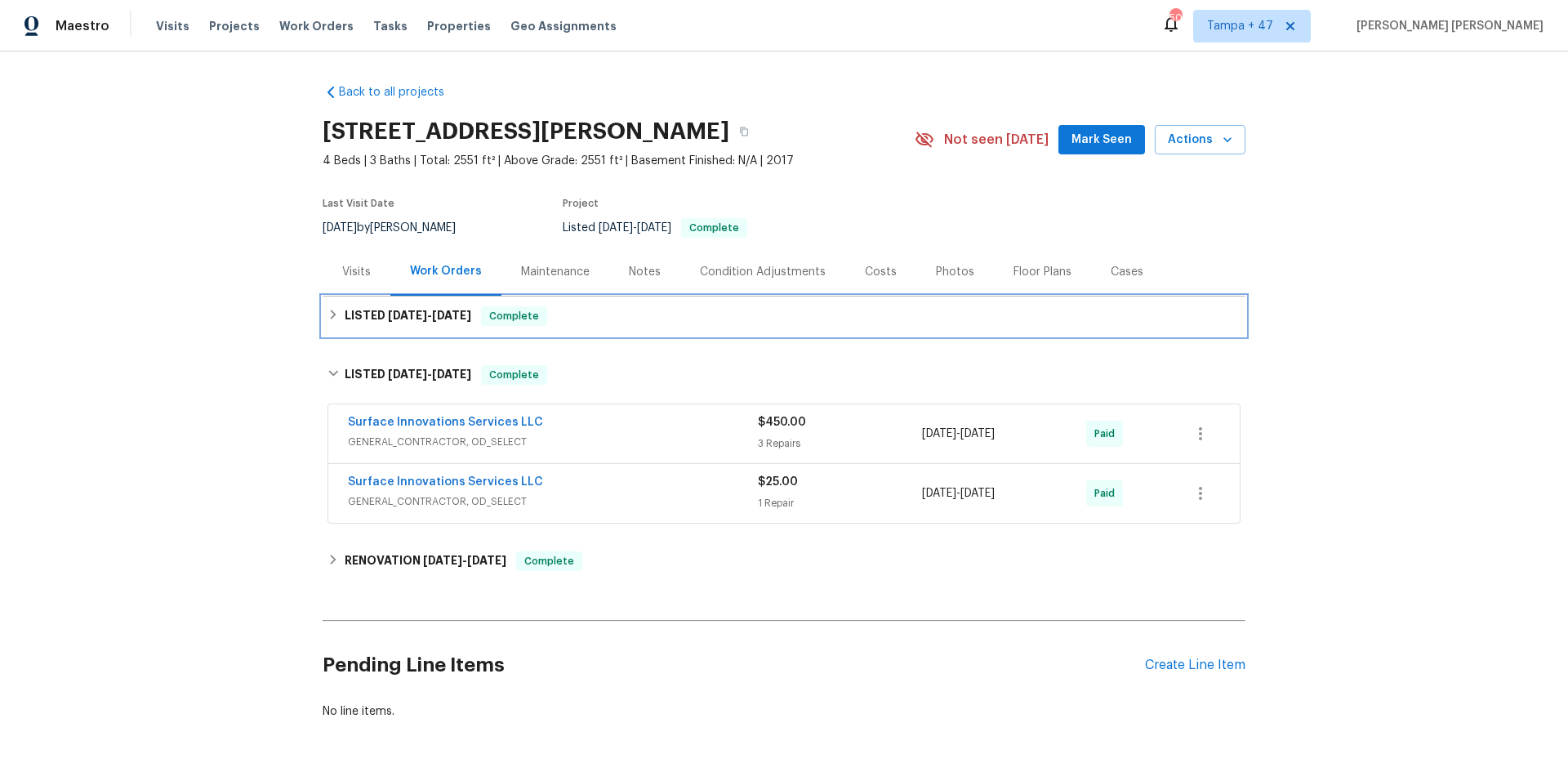
click at [502, 316] on span "Complete" at bounding box center [514, 316] width 63 height 16
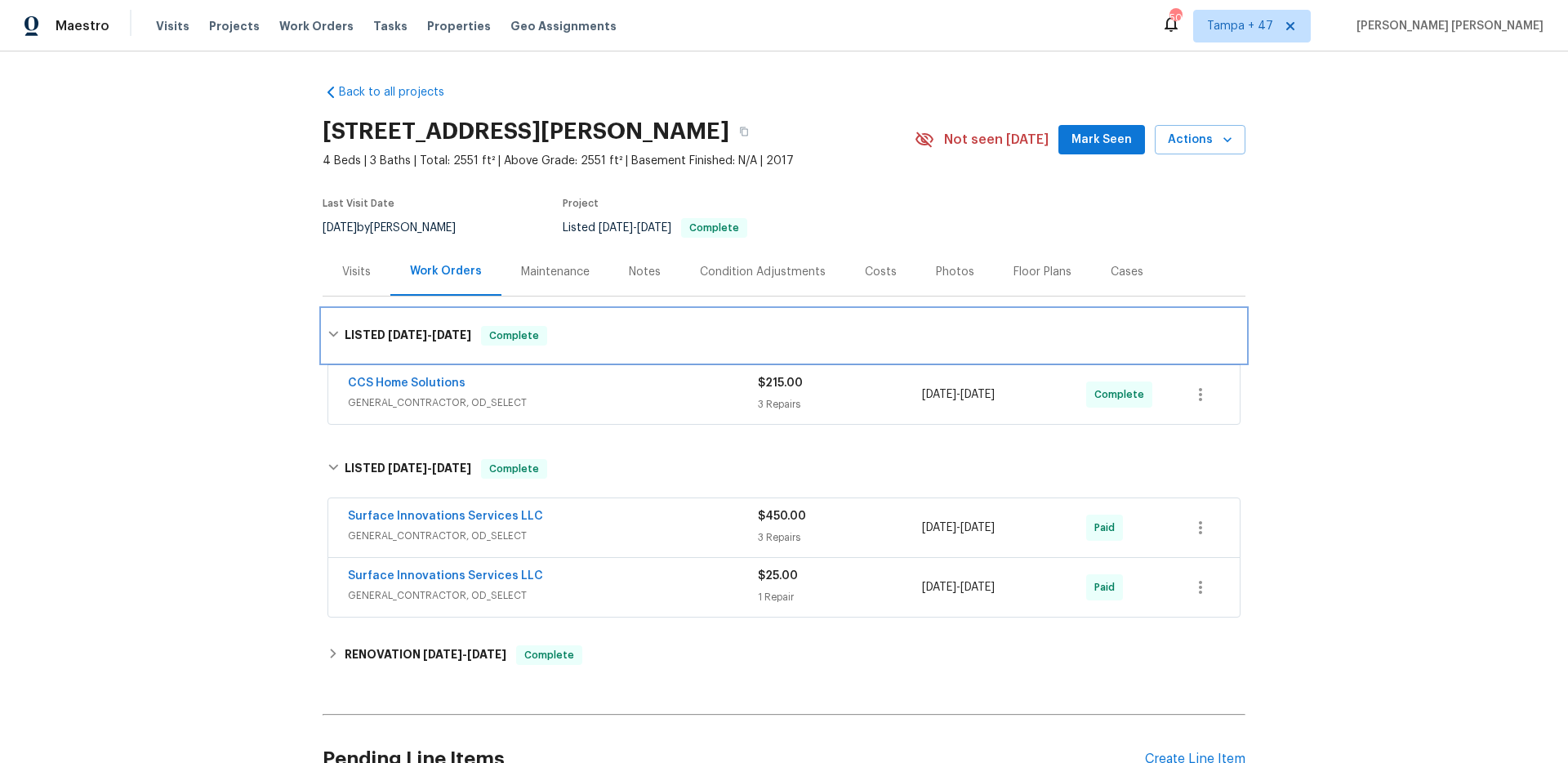
scroll to position [127, 0]
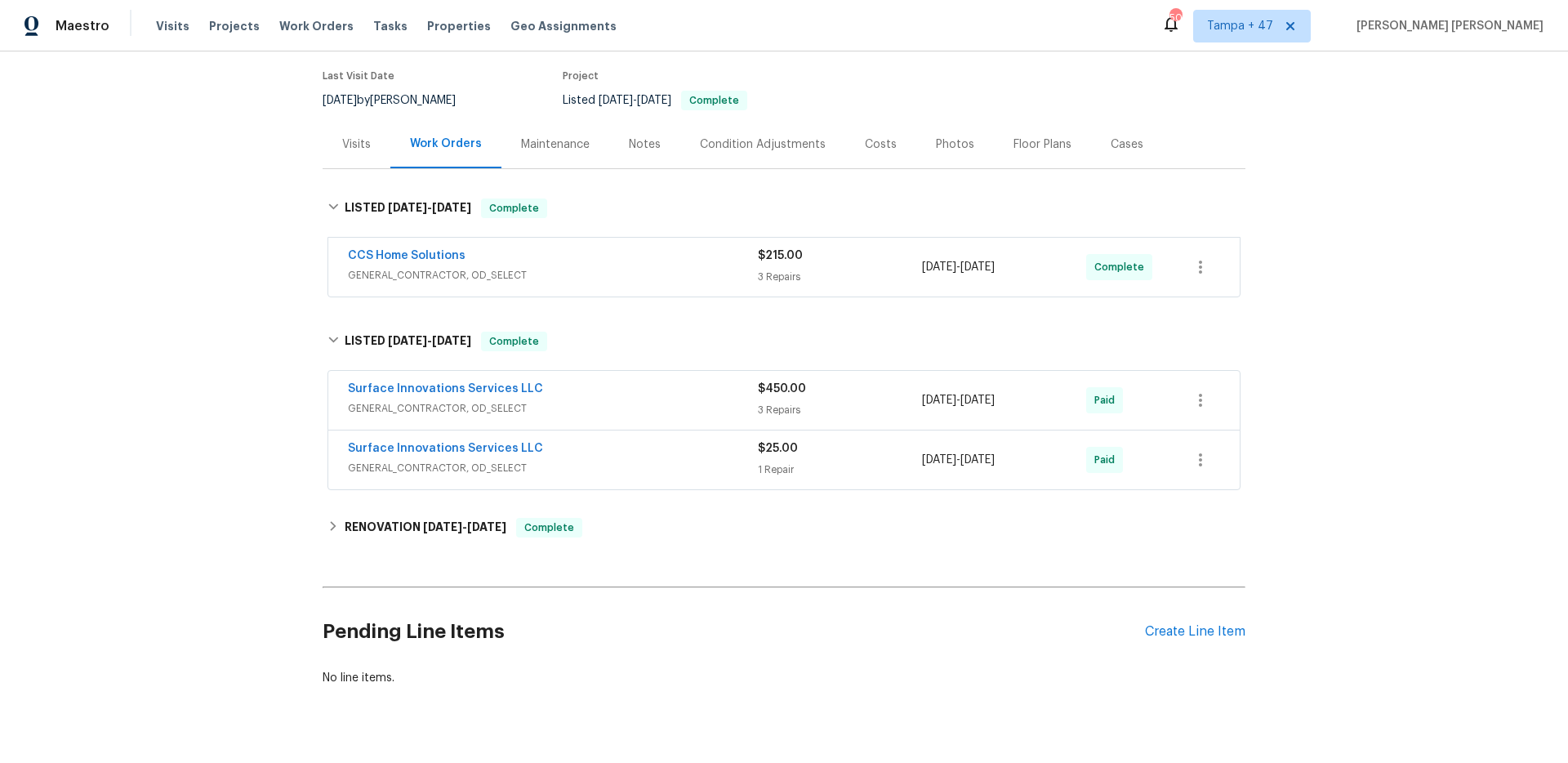
click at [628, 454] on div "Surface Innovations Services LLC" at bounding box center [552, 450] width 410 height 20
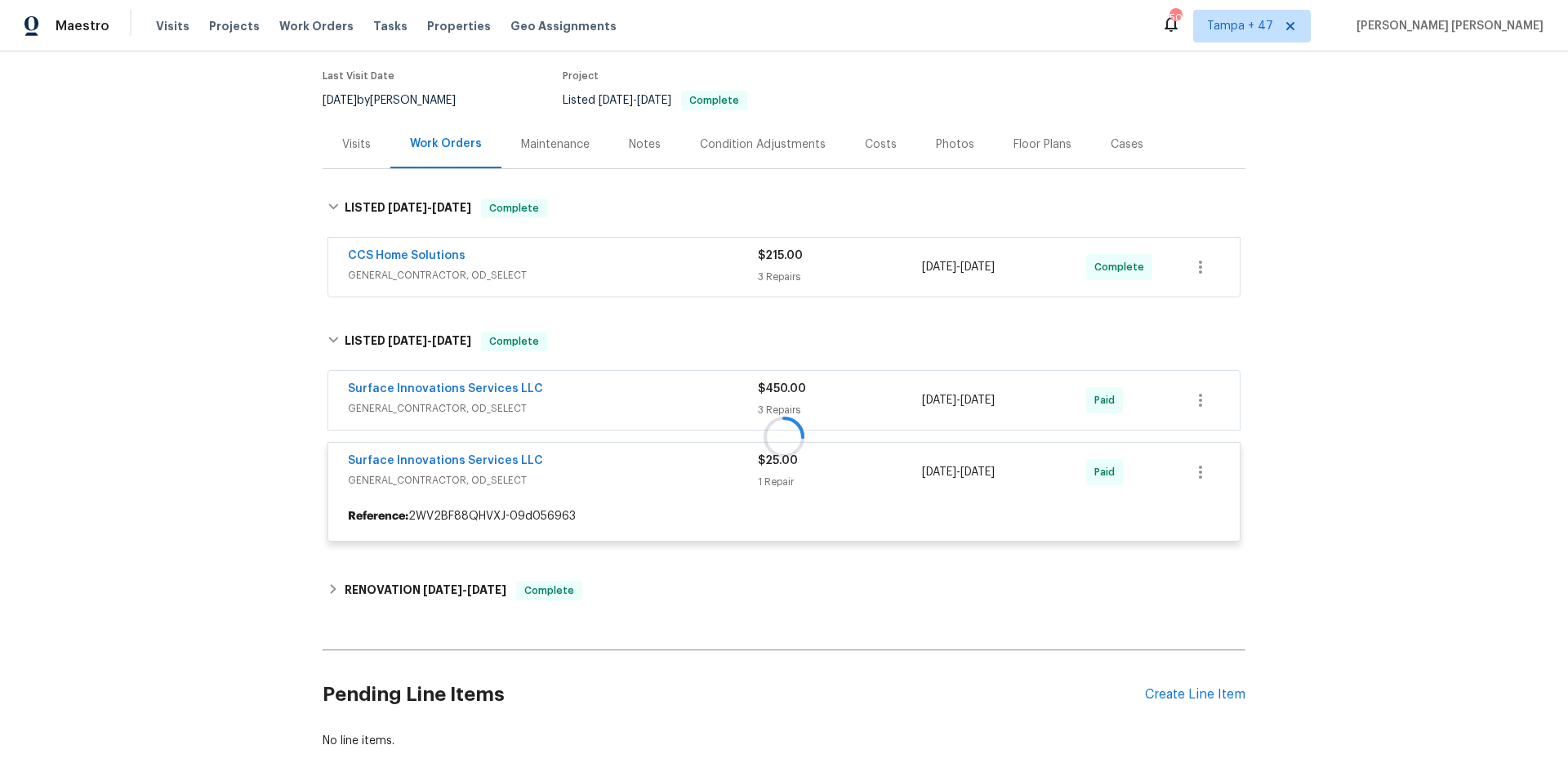
click at [649, 413] on div at bounding box center [784, 437] width 923 height 242
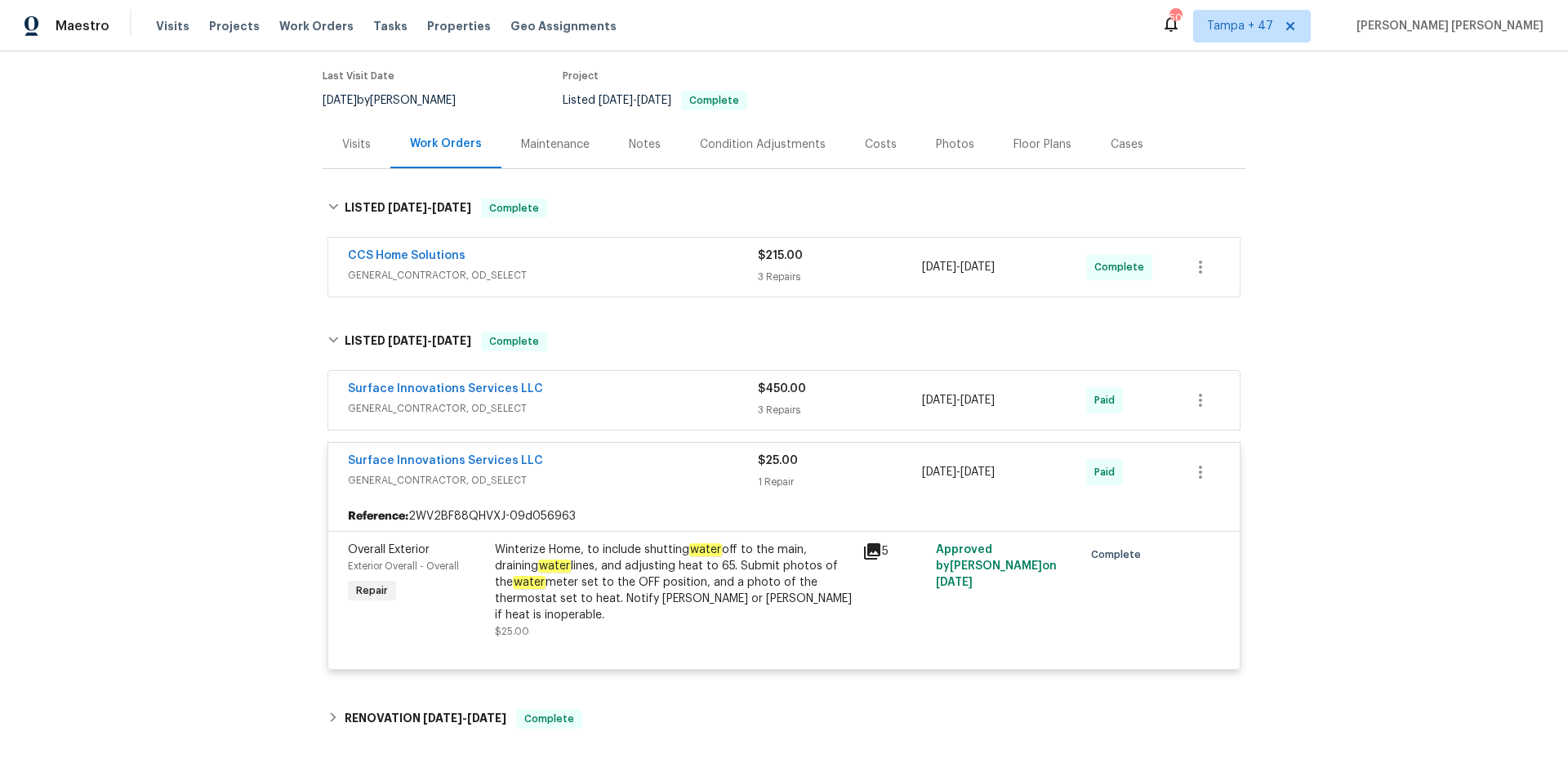
click at [647, 398] on div "Surface Innovations Services LLC" at bounding box center [552, 390] width 410 height 20
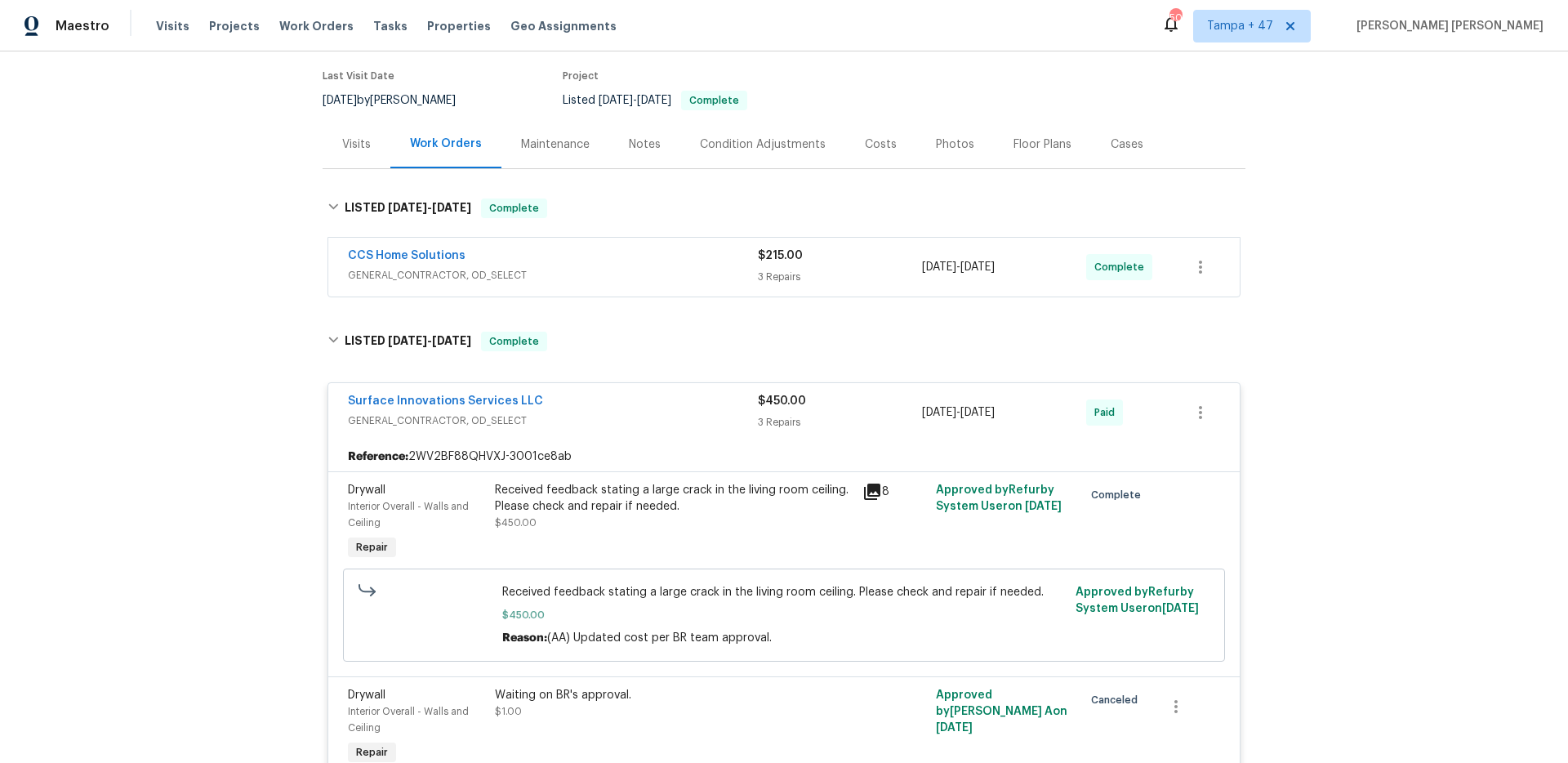
click at [656, 275] on span "GENERAL_CONTRACTOR, OD_SELECT" at bounding box center [552, 275] width 410 height 16
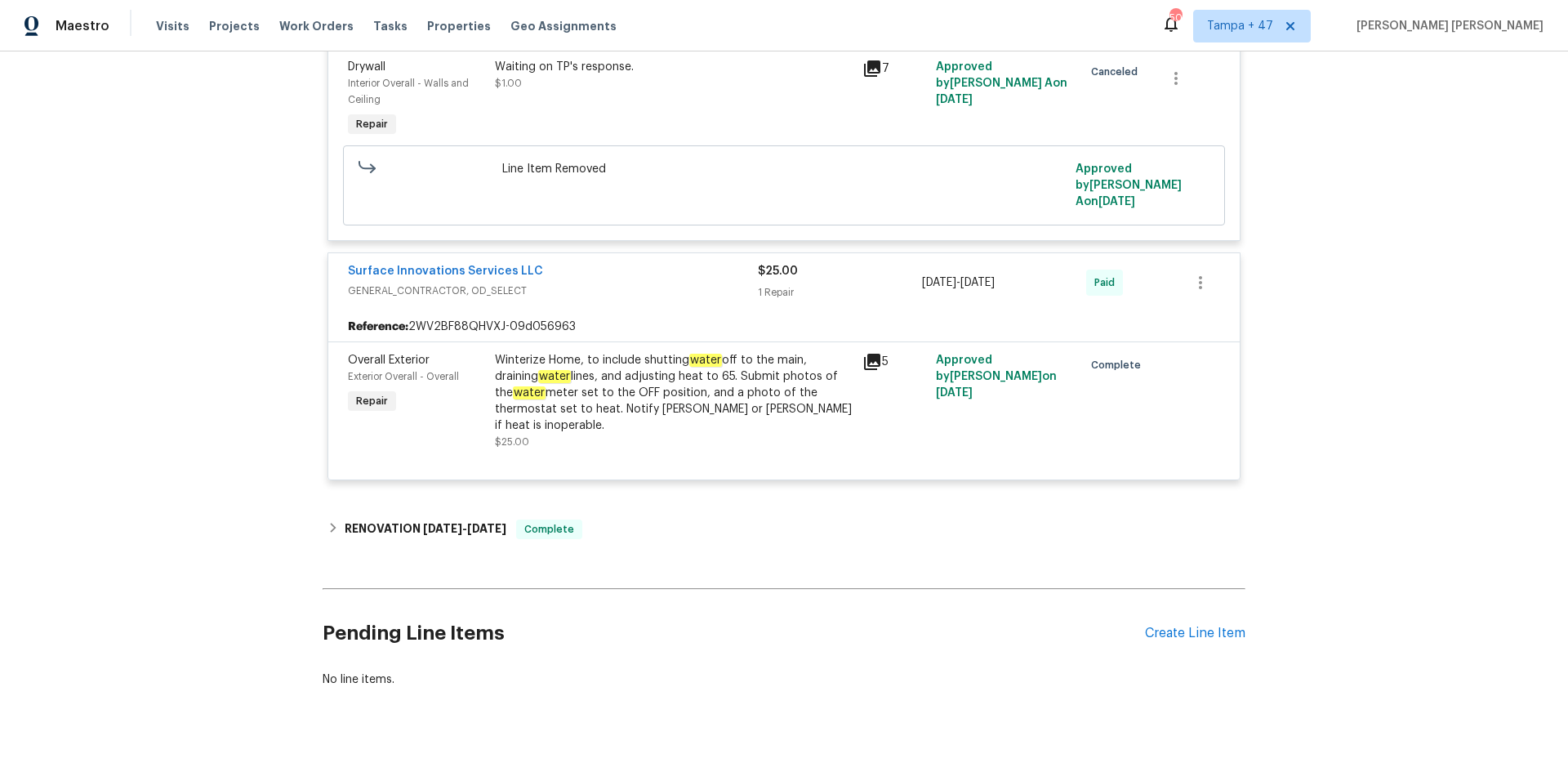
scroll to position [1499, 0]
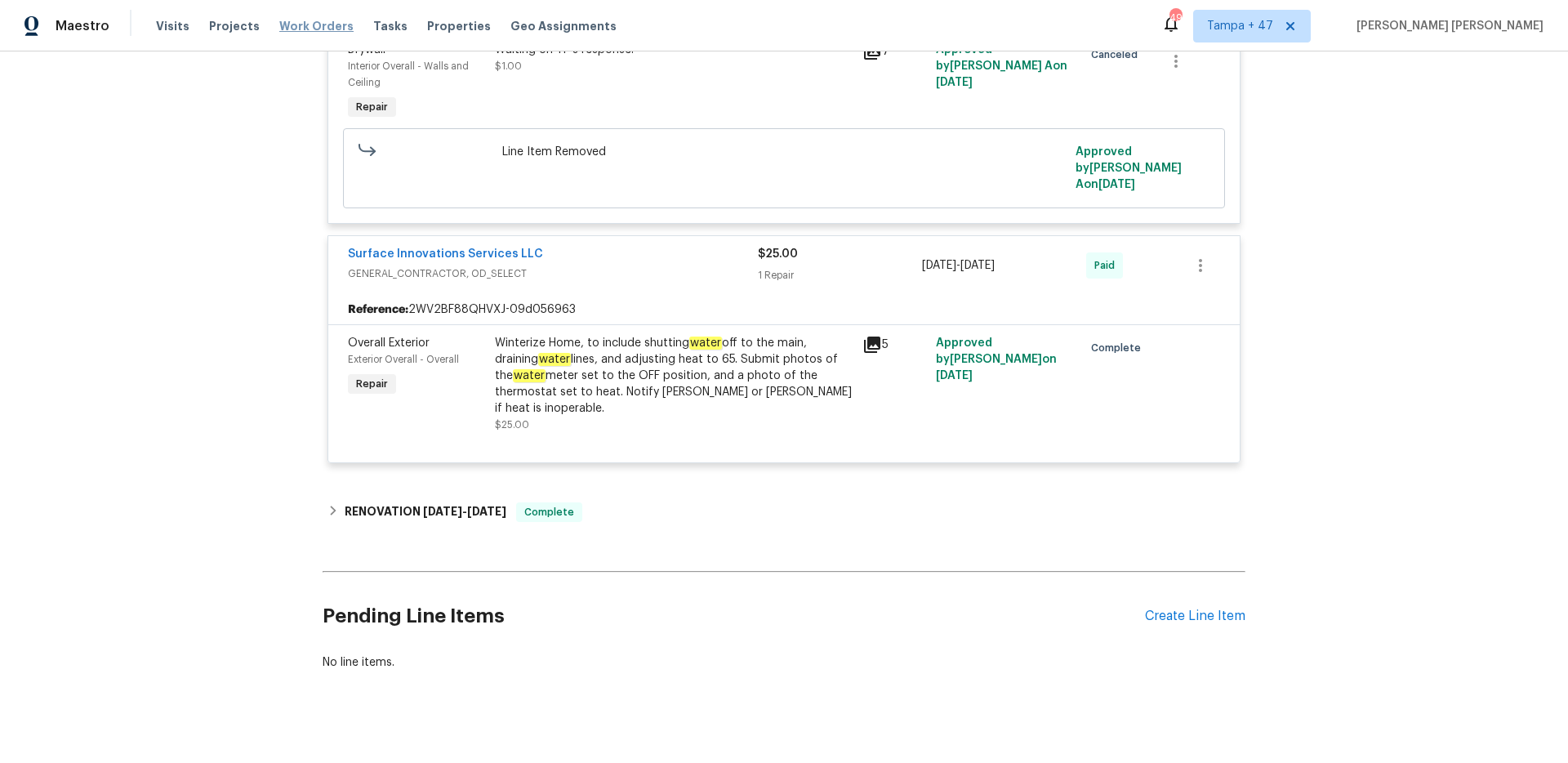
click at [303, 24] on span "Work Orders" at bounding box center [315, 26] width 74 height 16
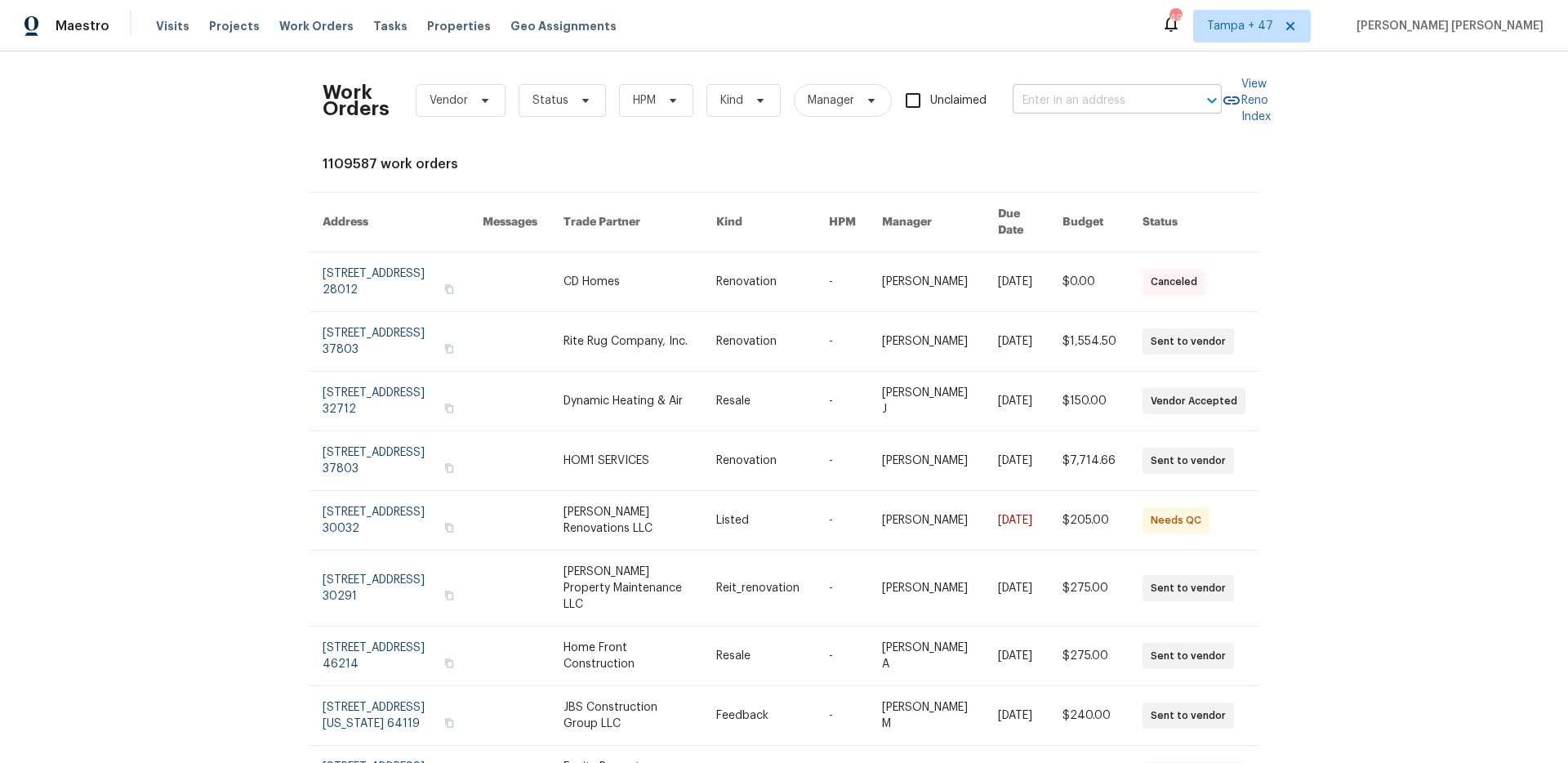
click at [1105, 111] on input "text" at bounding box center [1093, 101] width 163 height 25
paste input "33531 Dickens Cir North Ridgeville, OH 44039"
type input "33531 Dickens Cir North Ridgeville, OH 44039"
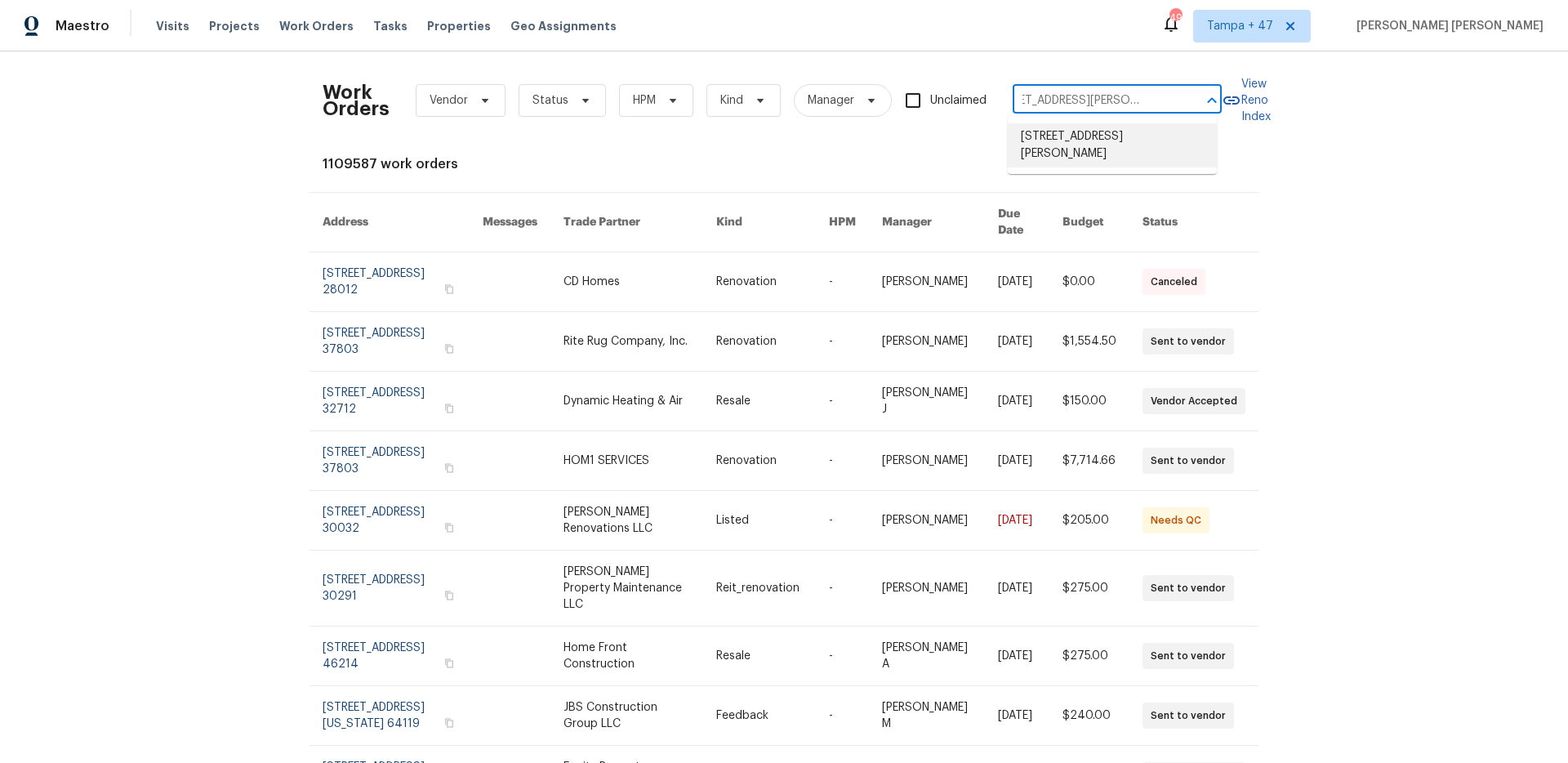
click at [1100, 142] on li "33531 Dickens Cir, North Ridgeville, OH 44039" at bounding box center [1112, 144] width 209 height 44
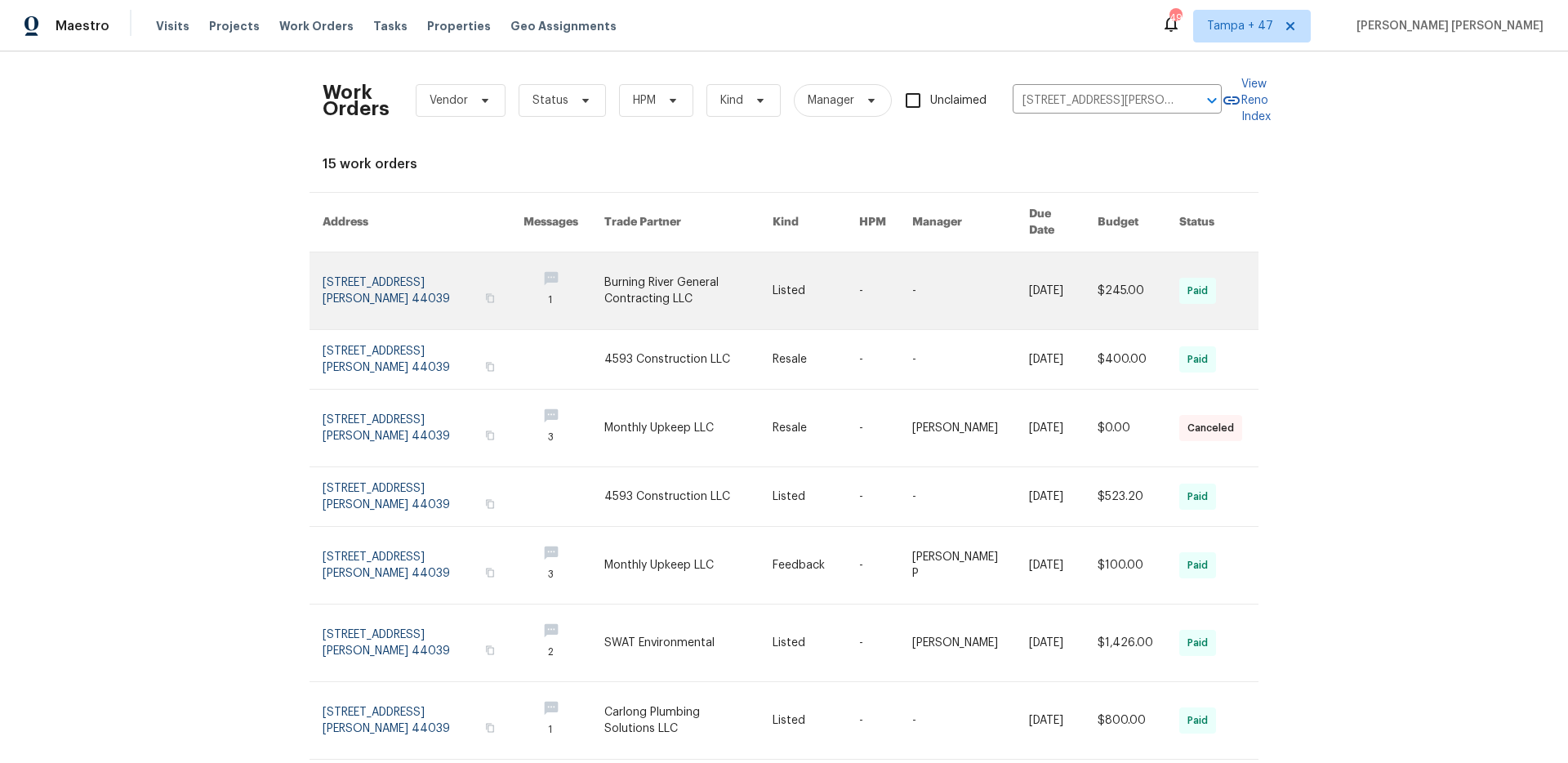
click at [1029, 272] on link at bounding box center [1063, 291] width 69 height 77
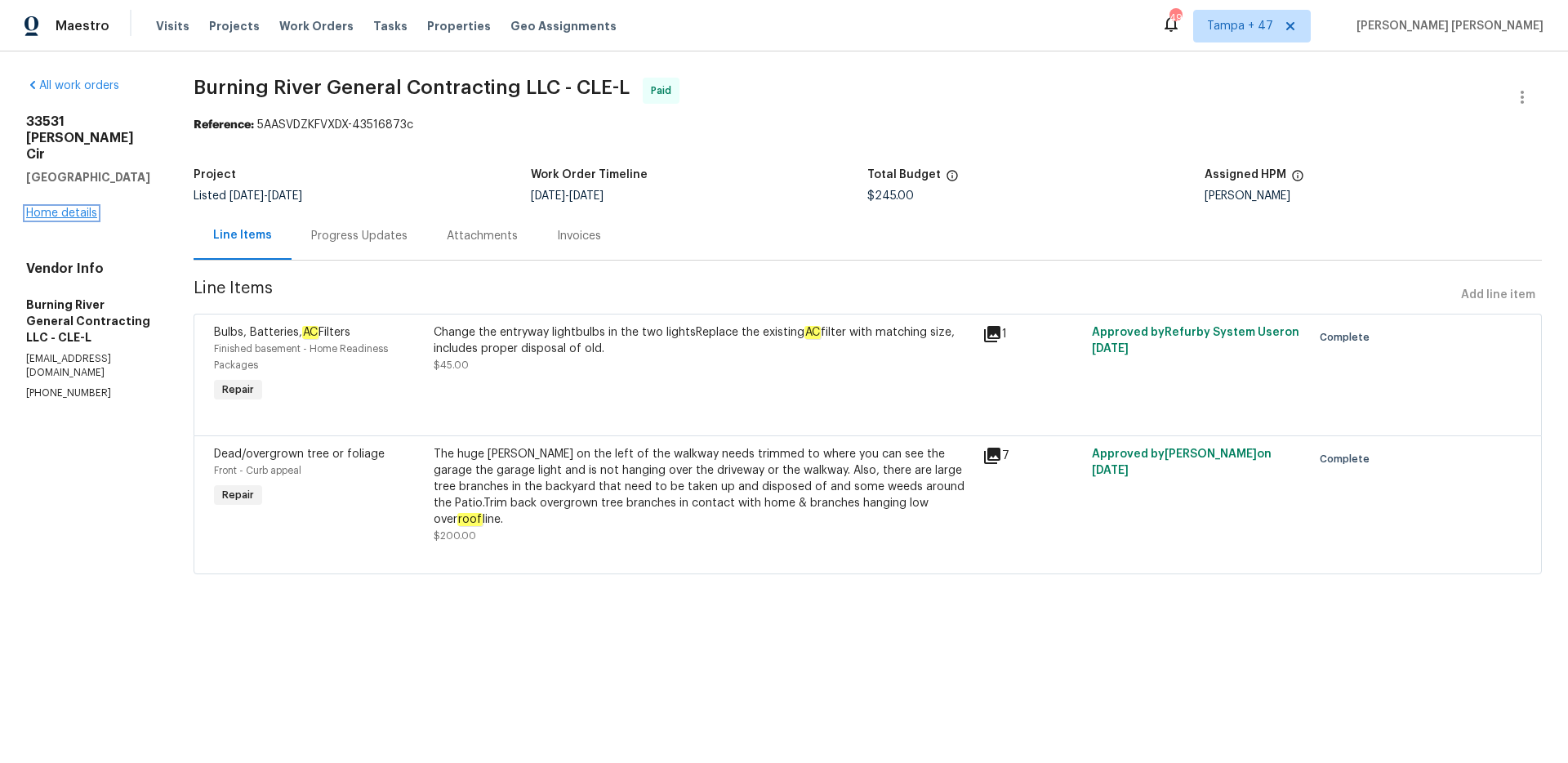
click at [78, 208] on link "Home details" at bounding box center [61, 213] width 71 height 12
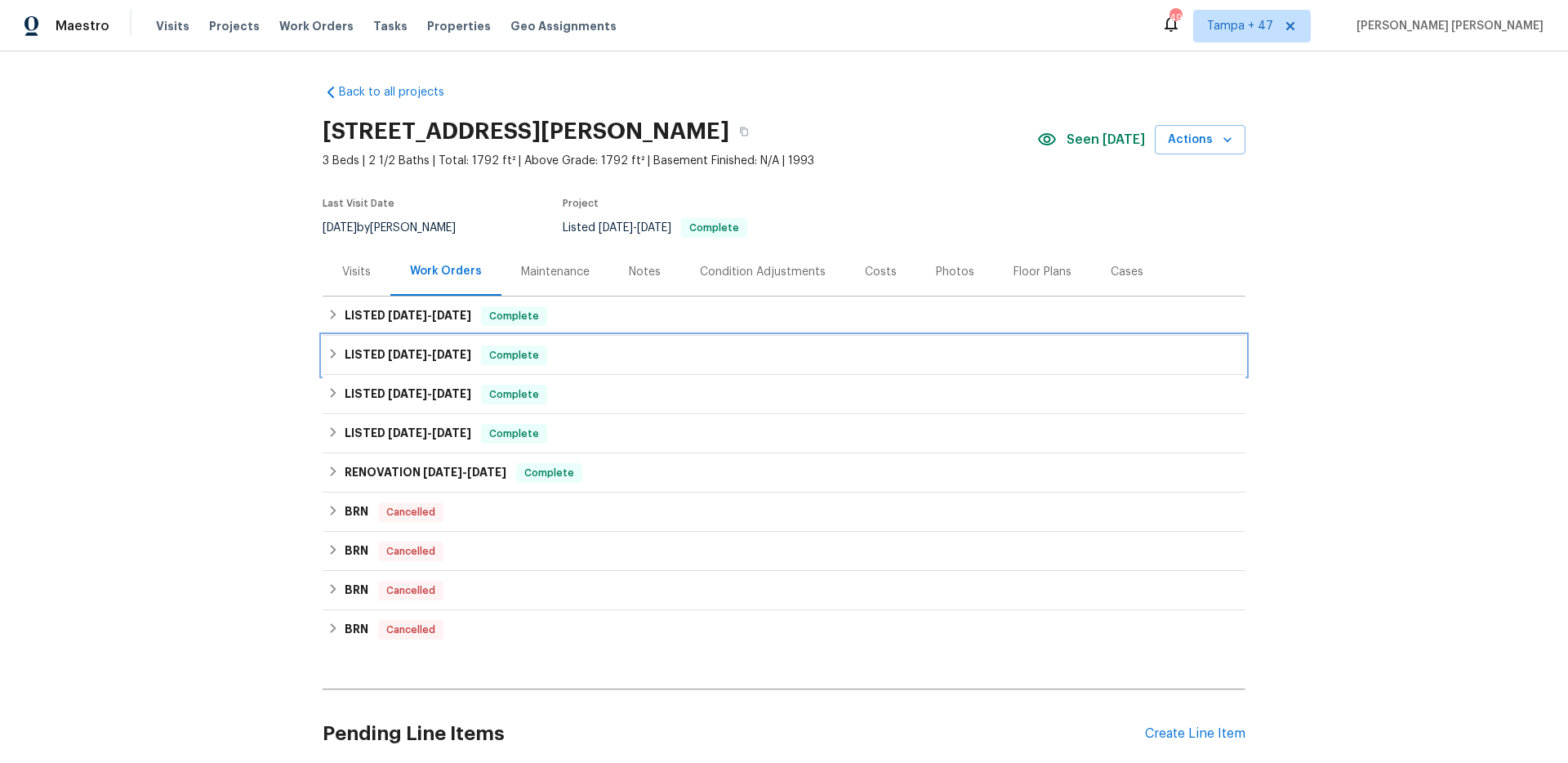
click at [460, 363] on h6 "LISTED 7/2/25 - 7/15/25" at bounding box center [408, 356] width 127 height 20
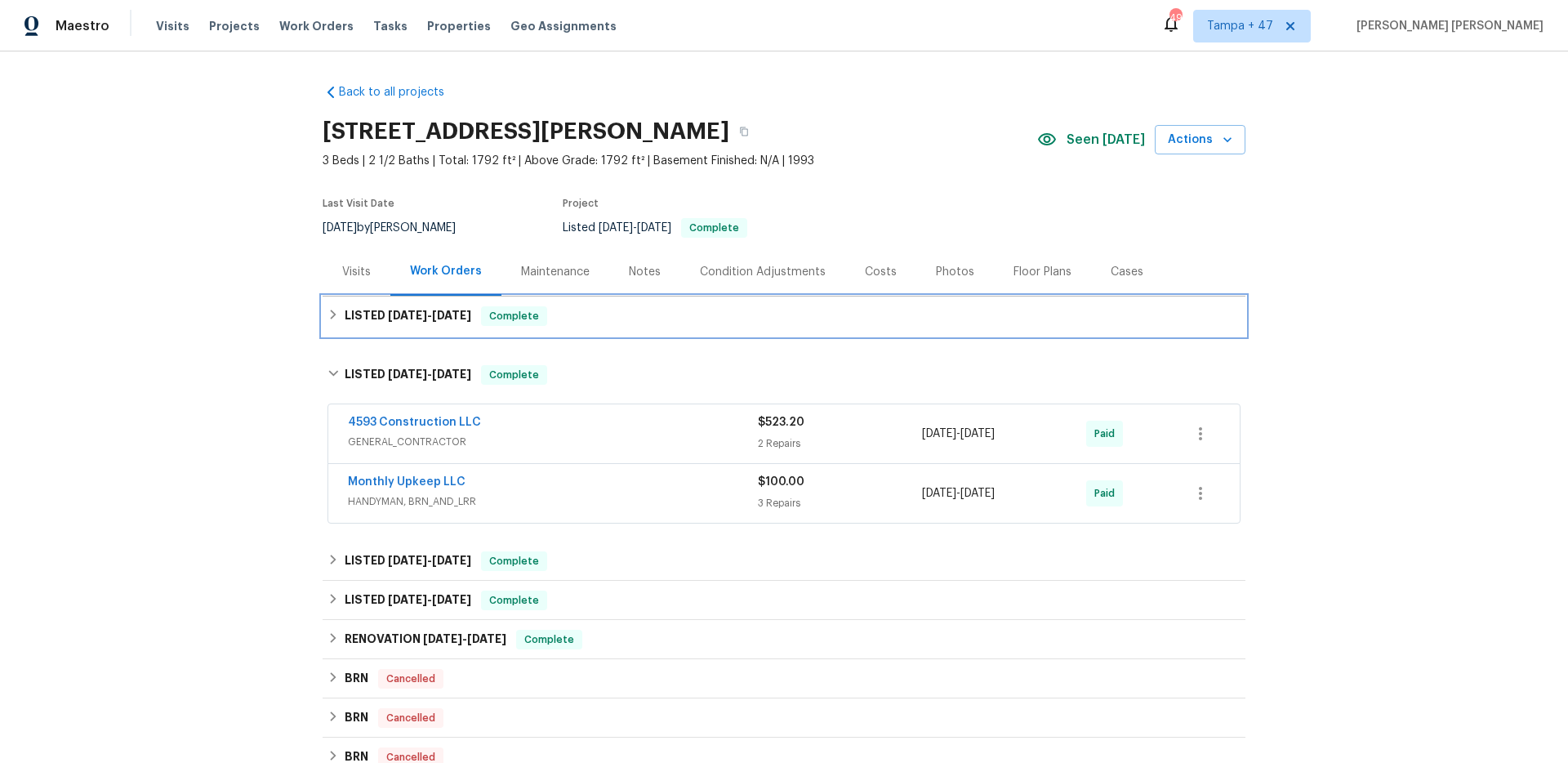
click at [527, 315] on span "Complete" at bounding box center [514, 316] width 63 height 16
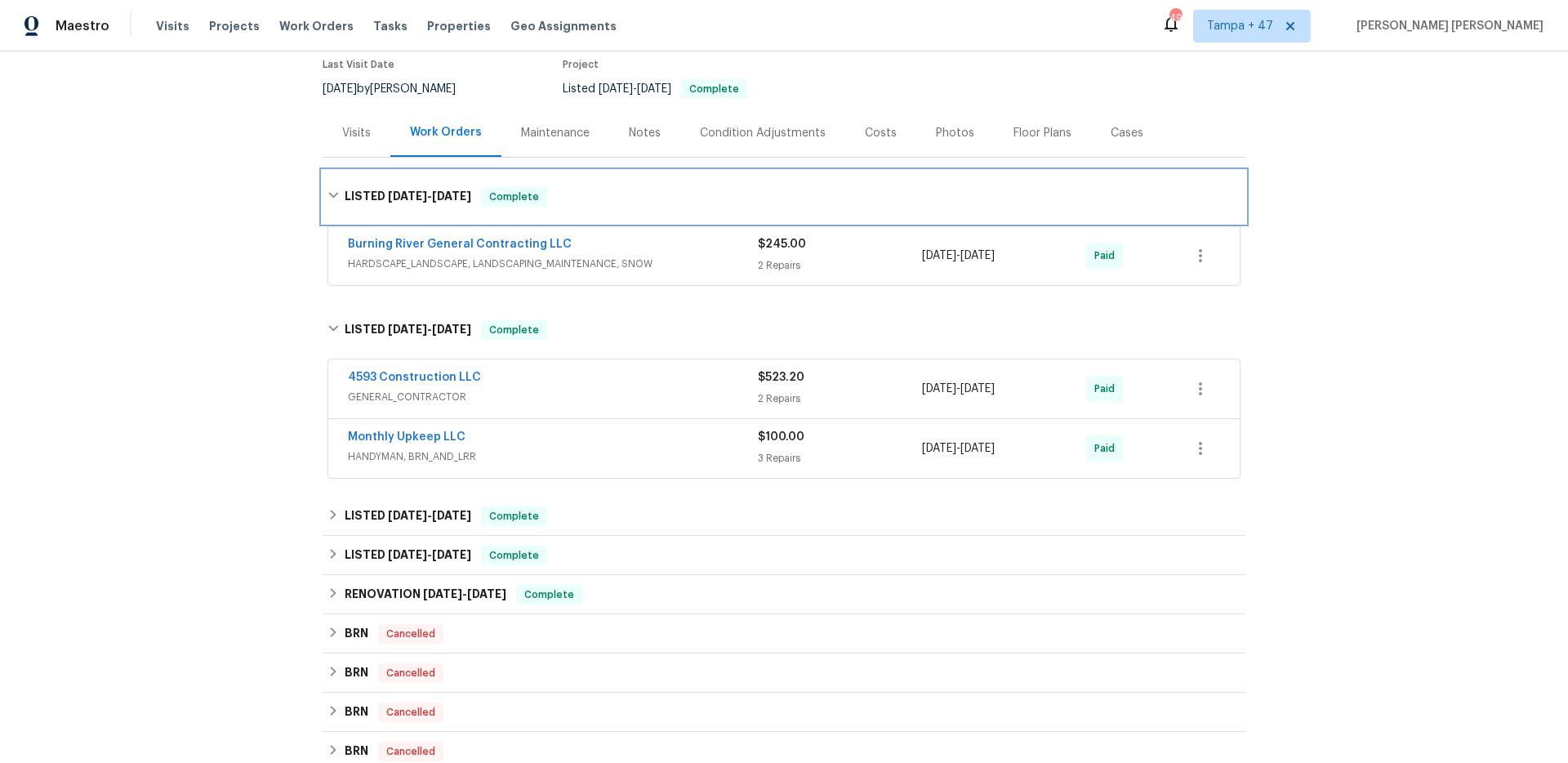
scroll to position [140, 0]
click at [691, 452] on span "HANDYMAN, BRN_AND_LRR" at bounding box center [552, 455] width 410 height 16
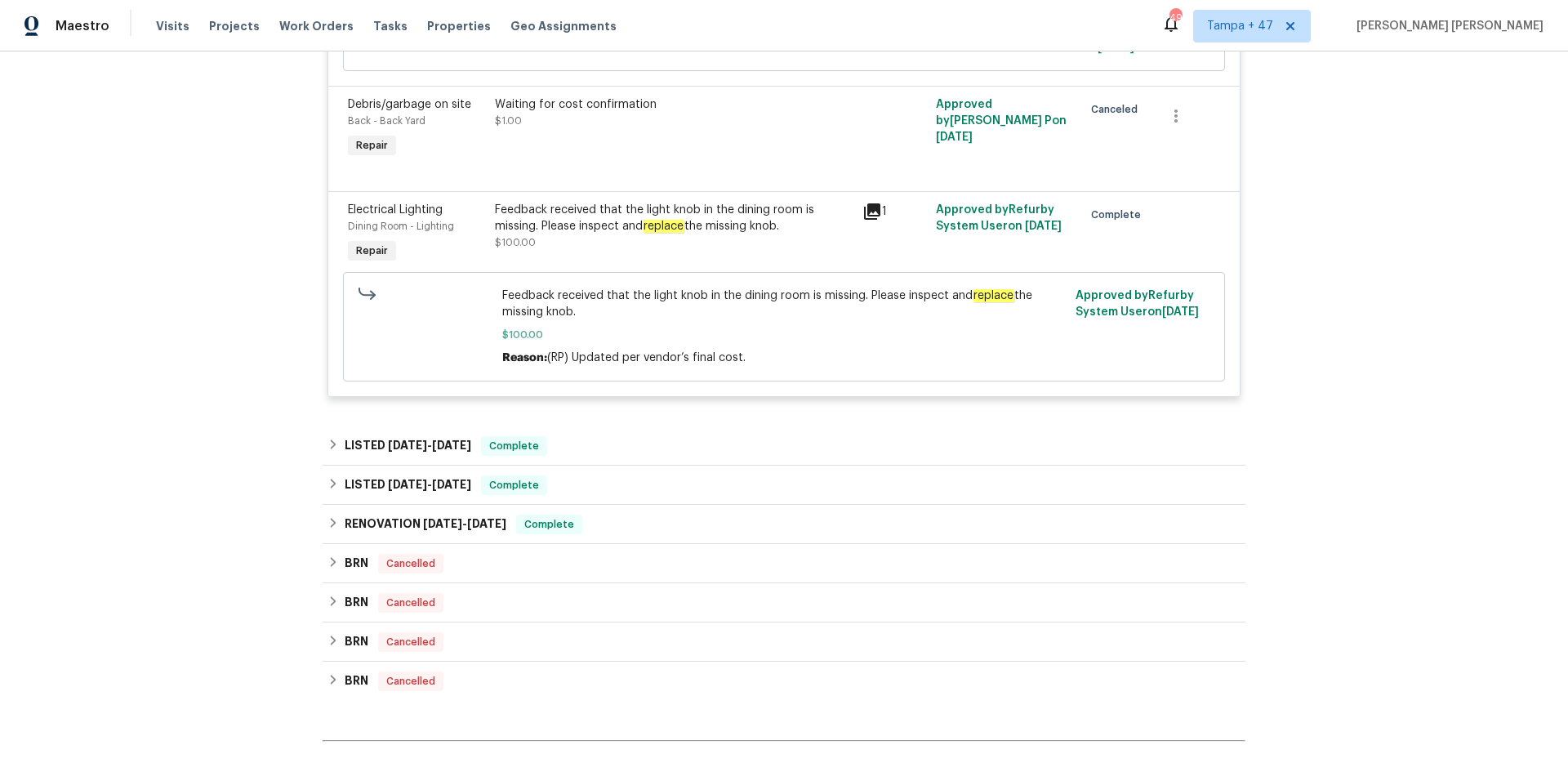
scroll to position [789, 0]
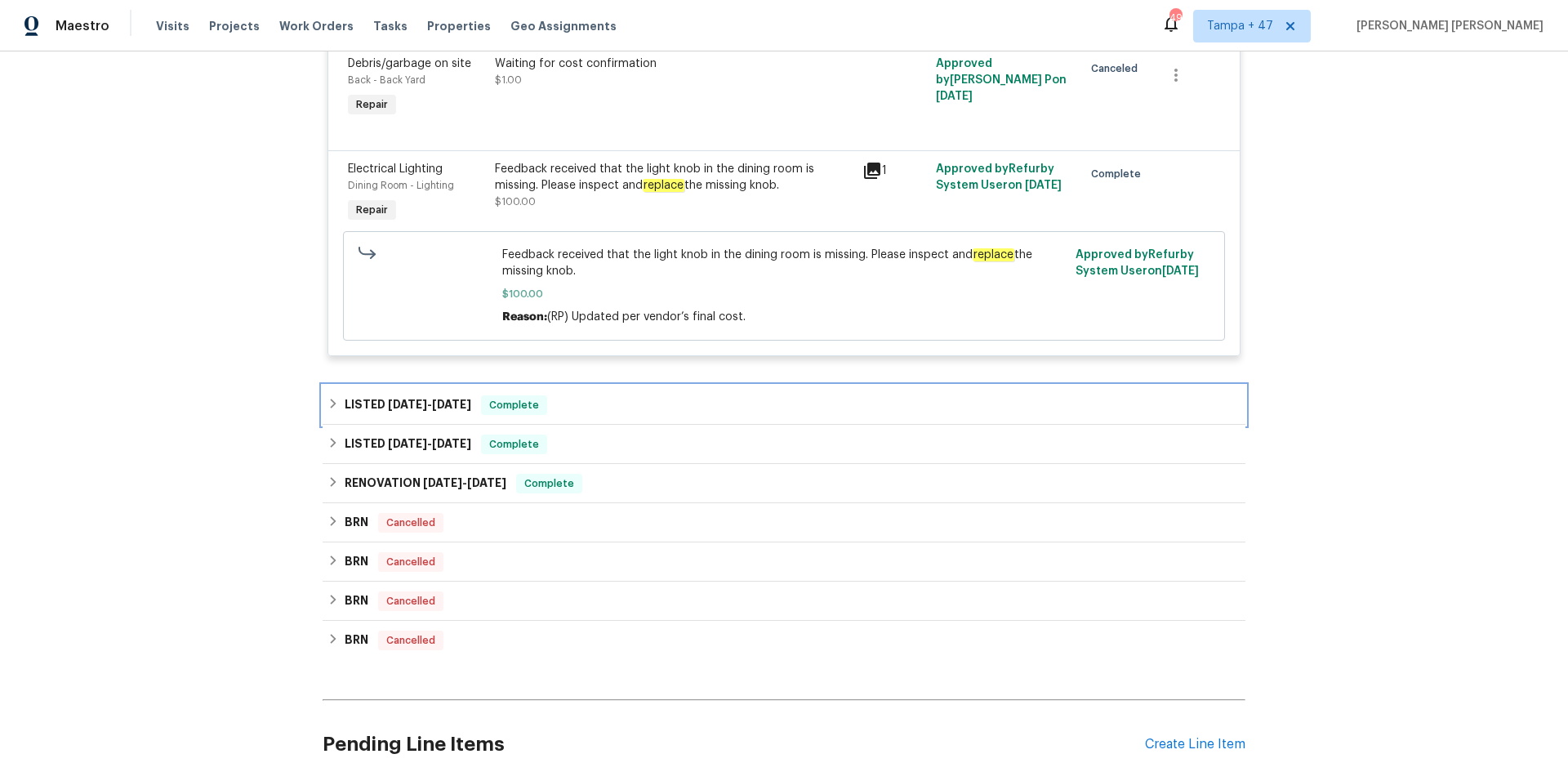
click at [496, 386] on div "LISTED 5/29/25 - 6/4/25 Complete" at bounding box center [784, 406] width 923 height 39
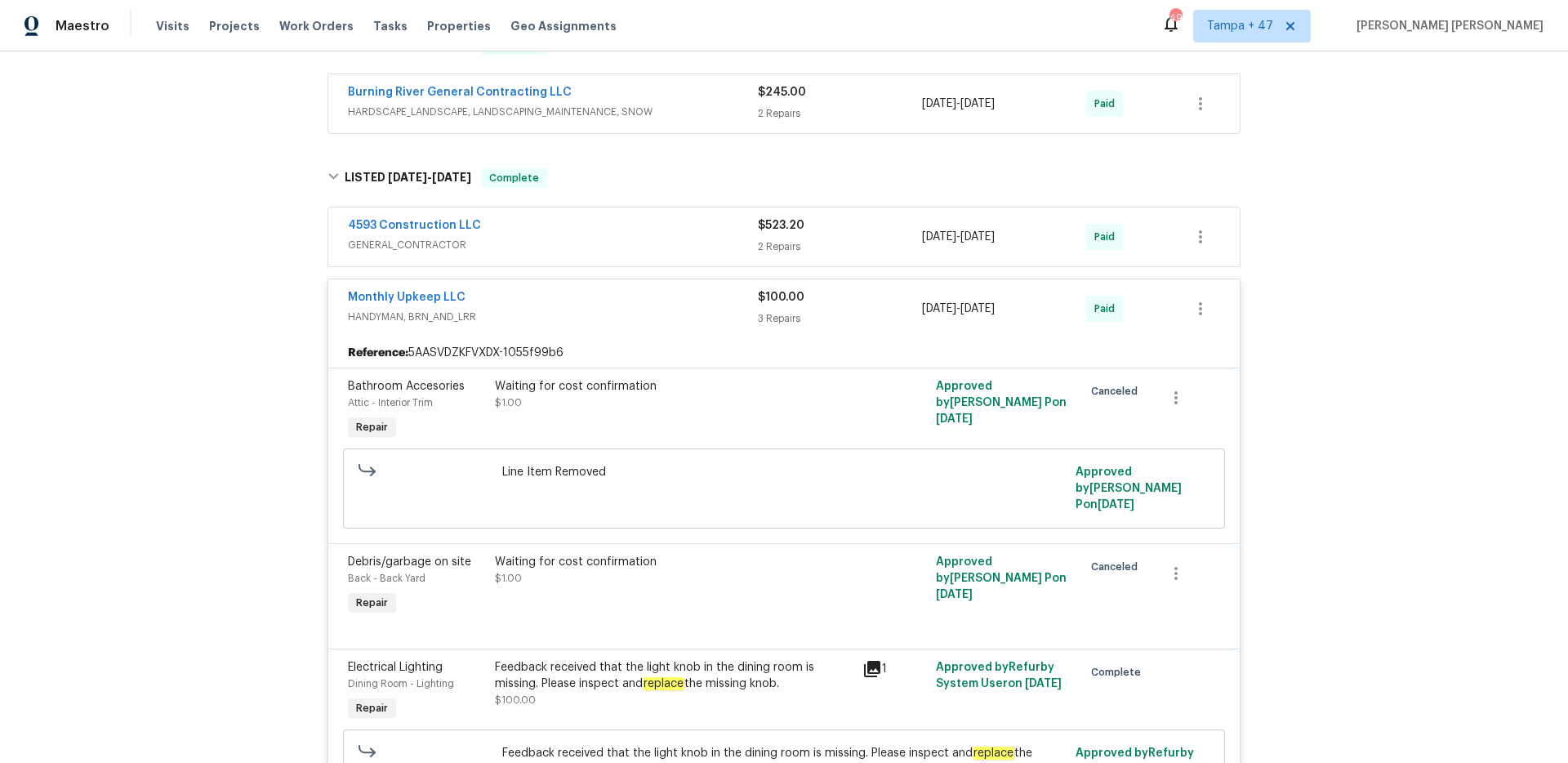
scroll to position [284, 0]
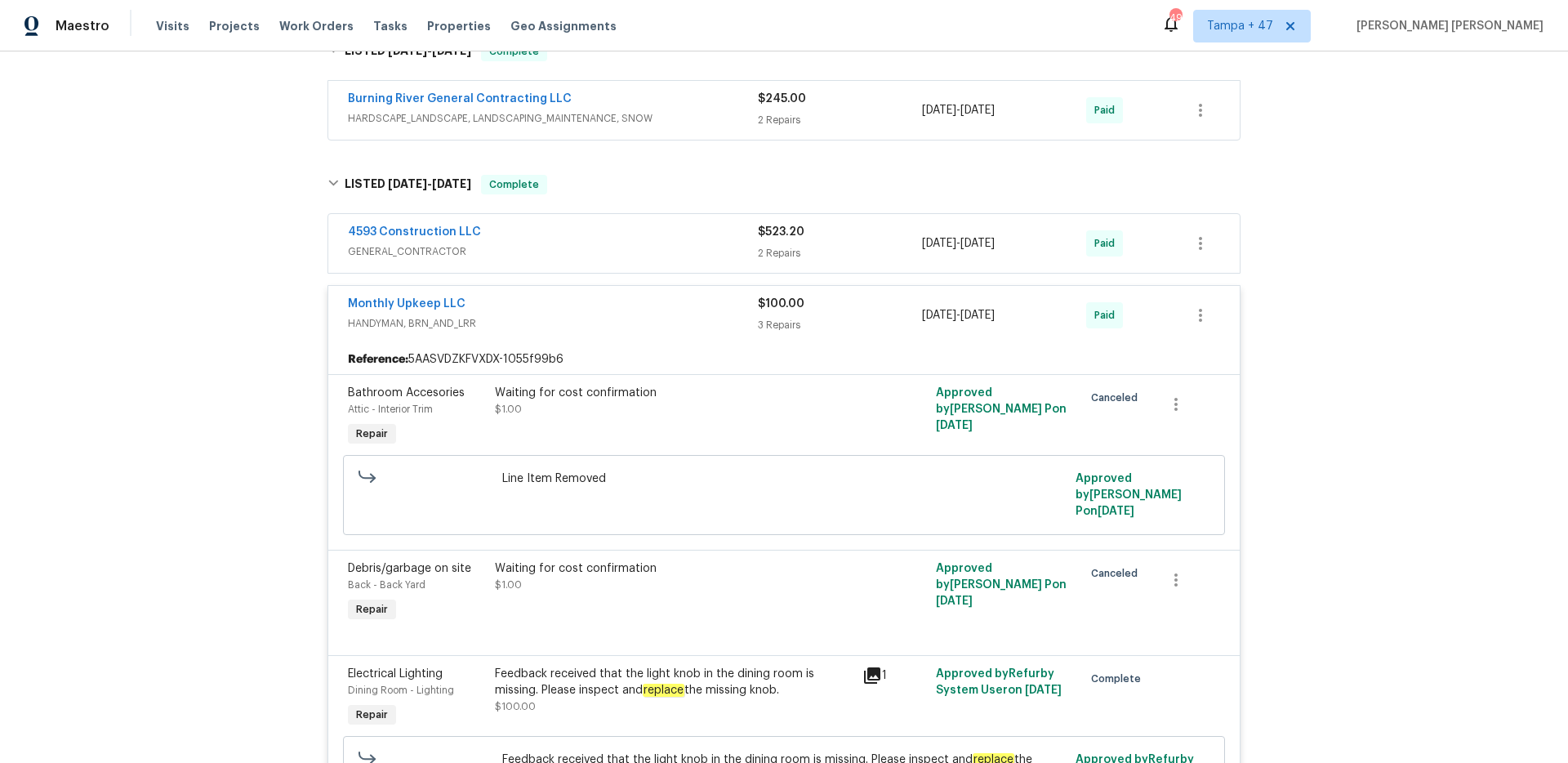
click at [682, 250] on span "GENERAL_CONTRACTOR" at bounding box center [552, 251] width 410 height 16
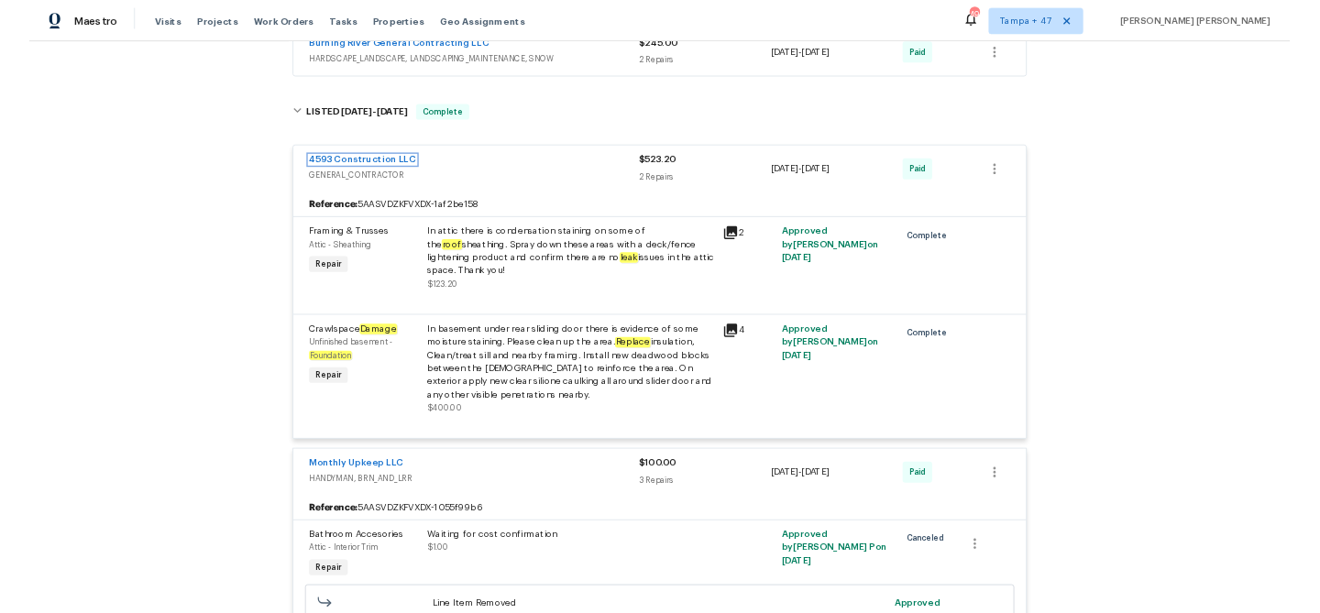
scroll to position [369, 0]
